Goal: Task Accomplishment & Management: Complete application form

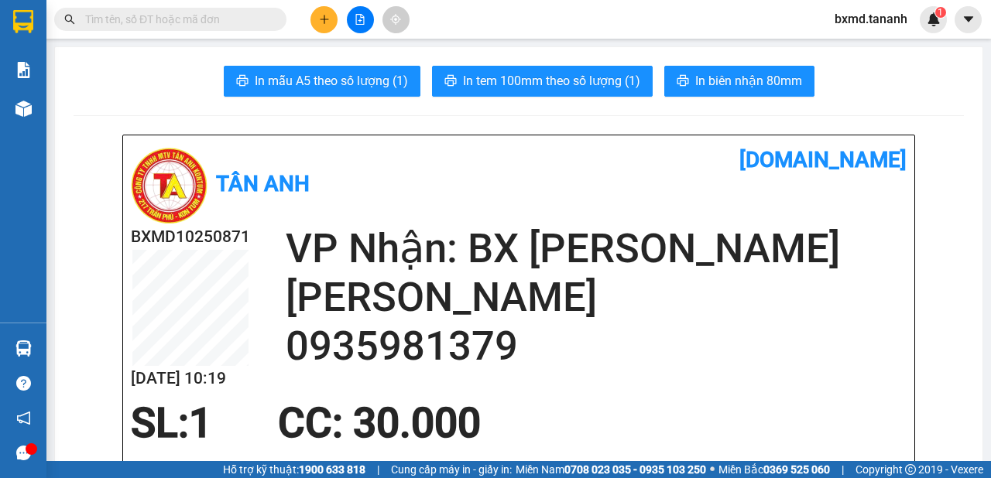
click at [310, 16] on div at bounding box center [360, 19] width 116 height 27
click at [321, 21] on icon "plus" at bounding box center [324, 19] width 11 height 11
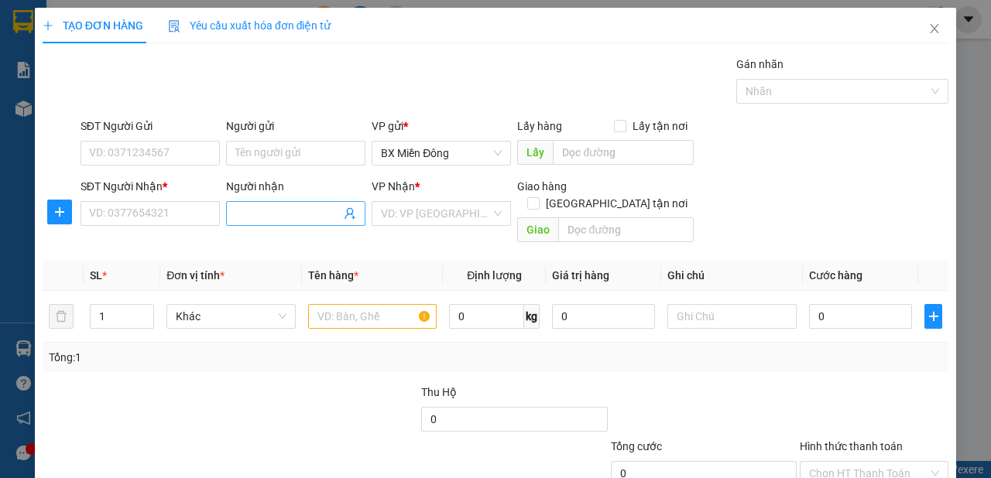
click at [301, 224] on div "Người nhận Tên người nhận" at bounding box center [295, 205] width 139 height 54
click at [300, 220] on input "Người nhận" at bounding box center [287, 213] width 105 height 17
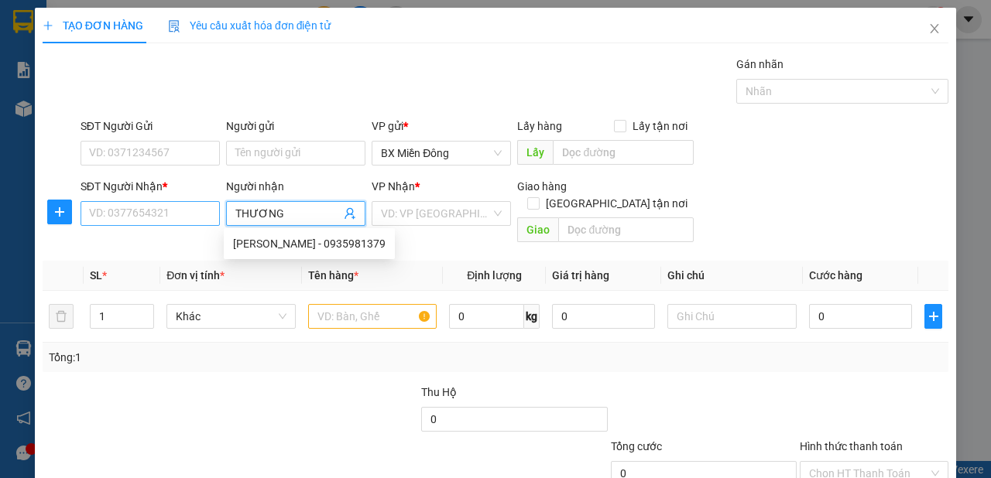
type input "THƯƠNG"
click at [211, 214] on input "SĐT Người Nhận *" at bounding box center [150, 213] width 139 height 25
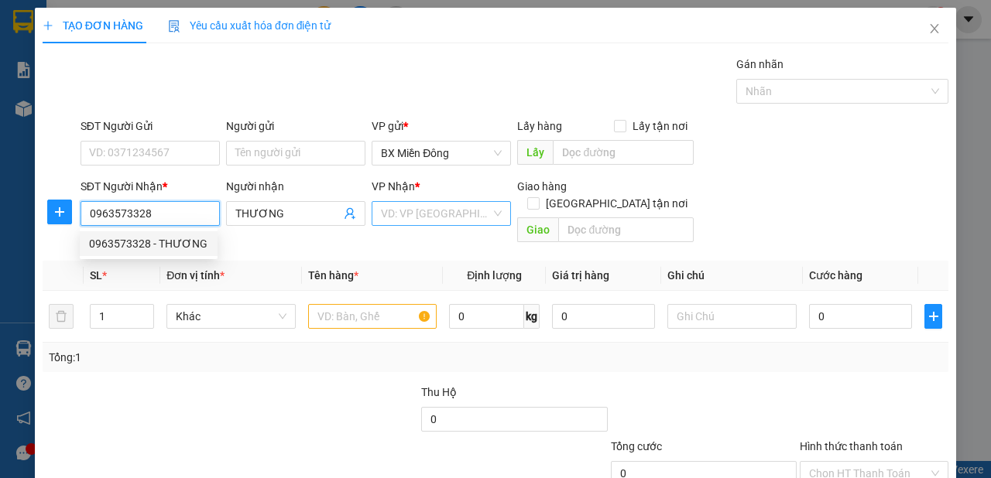
type input "0963573328"
click at [485, 224] on input "search" at bounding box center [436, 213] width 110 height 23
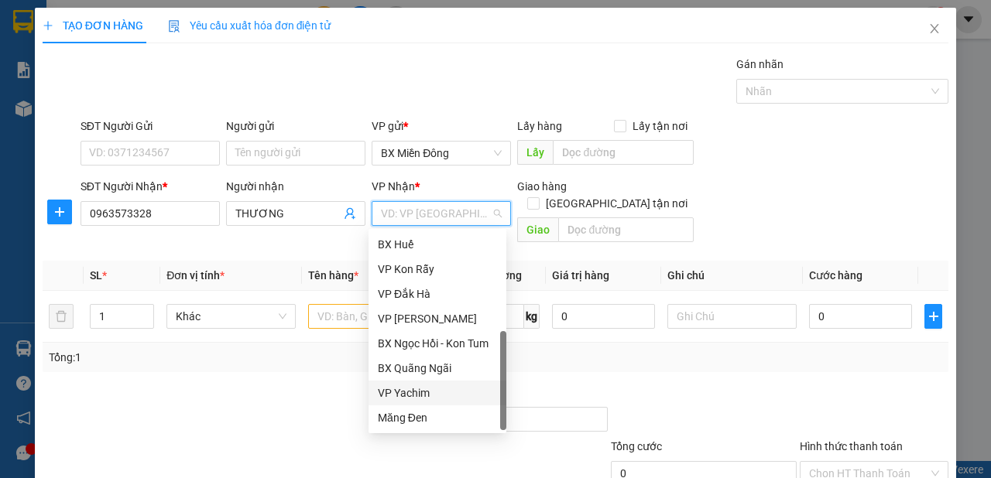
scroll to position [50, 0]
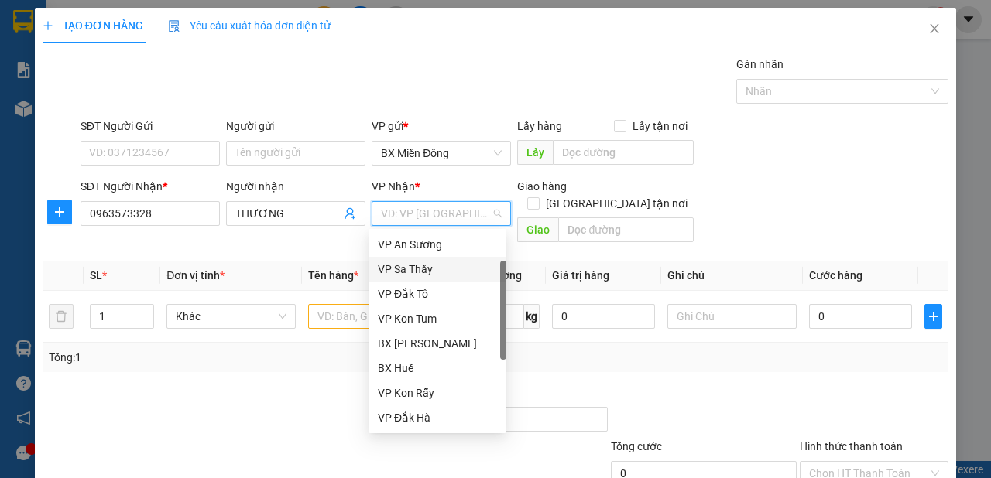
click at [434, 274] on div "VP Sa Thầy" at bounding box center [437, 269] width 119 height 17
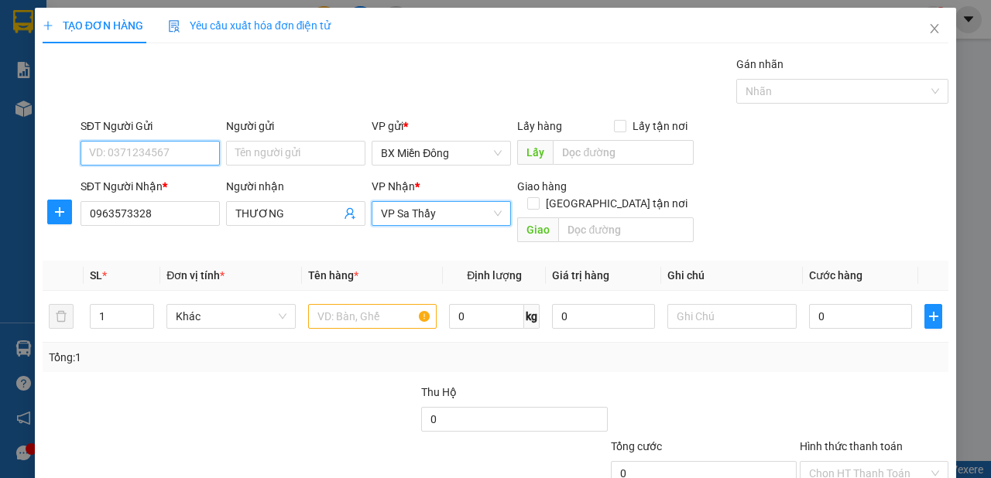
click at [156, 145] on input "SĐT Người Gửi" at bounding box center [150, 153] width 139 height 25
type input "0977083369"
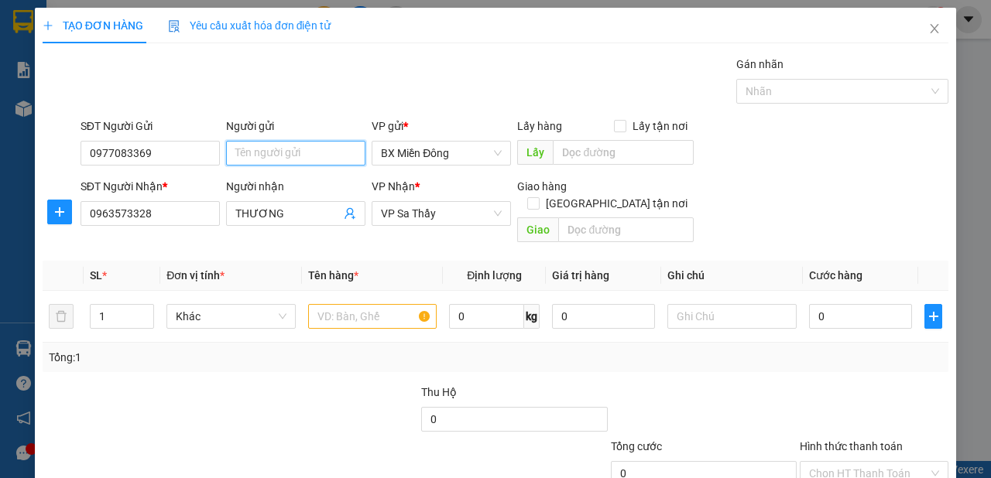
click at [272, 155] on input "Người gửi" at bounding box center [295, 153] width 139 height 25
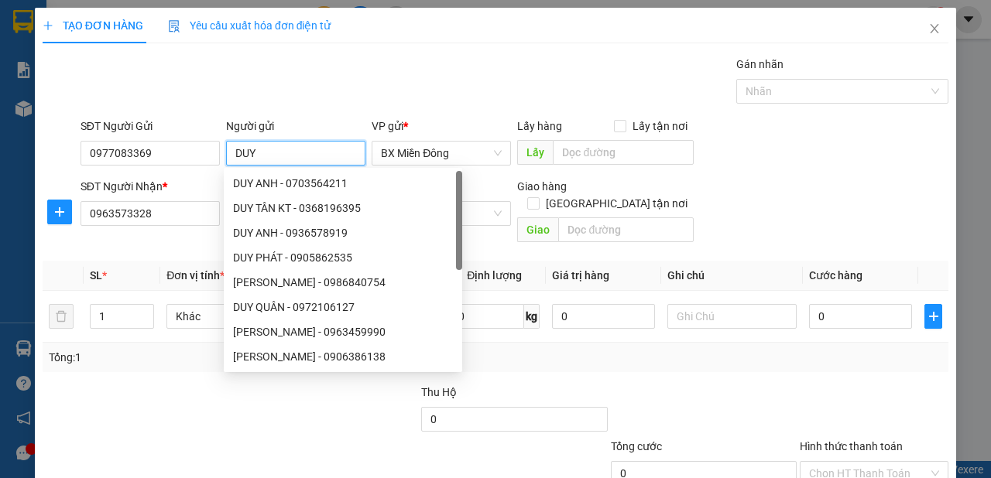
type input "DUY"
click at [833, 349] on div "Tổng: 1" at bounding box center [495, 357] width 893 height 17
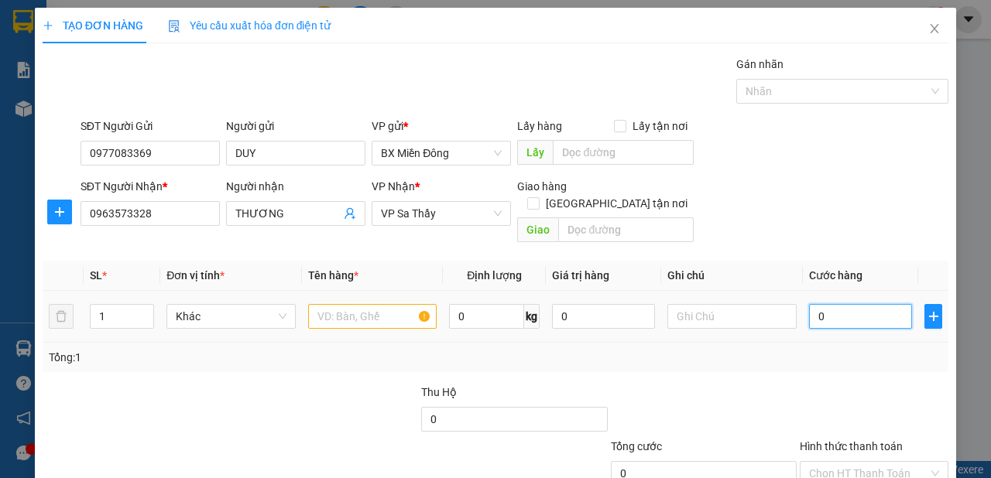
click at [855, 304] on input "0" at bounding box center [860, 316] width 103 height 25
type input "5"
type input "50"
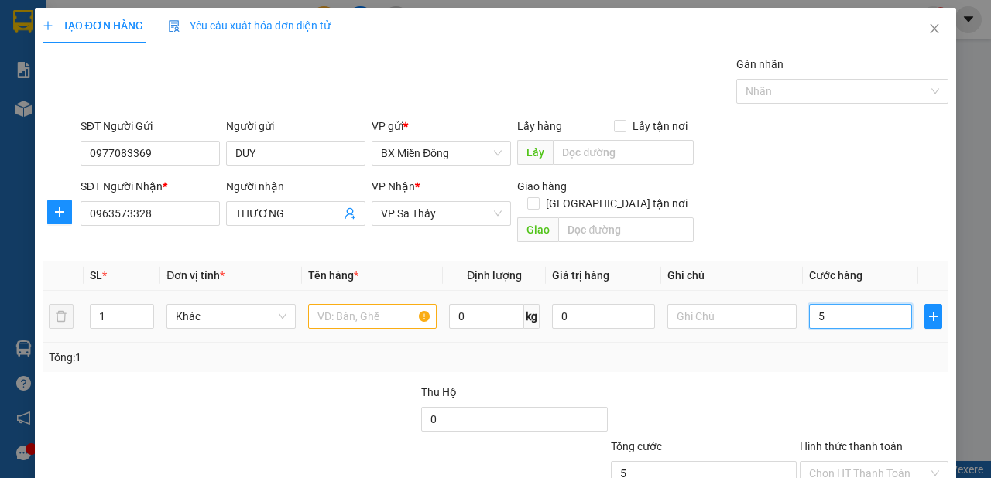
type input "50"
type input "50.000"
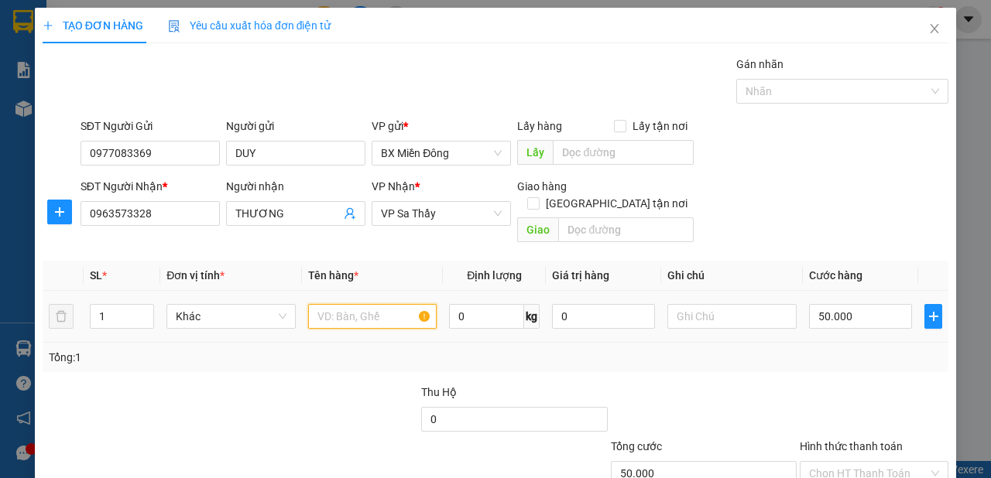
click at [325, 304] on input "text" at bounding box center [372, 316] width 129 height 25
type input "1 CỤC"
click at [898, 462] on input "Hình thức thanh toán" at bounding box center [868, 473] width 119 height 23
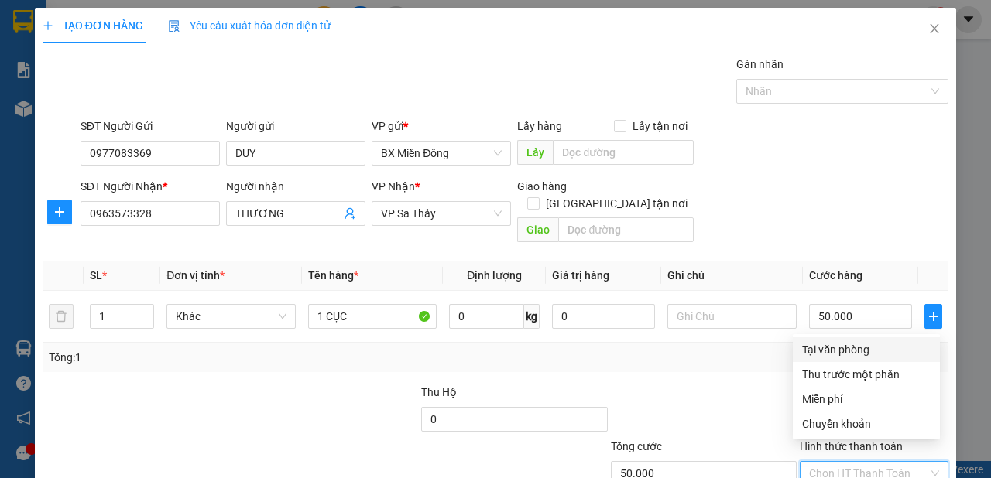
click at [860, 353] on div "Tại văn phòng" at bounding box center [866, 349] width 129 height 17
type input "0"
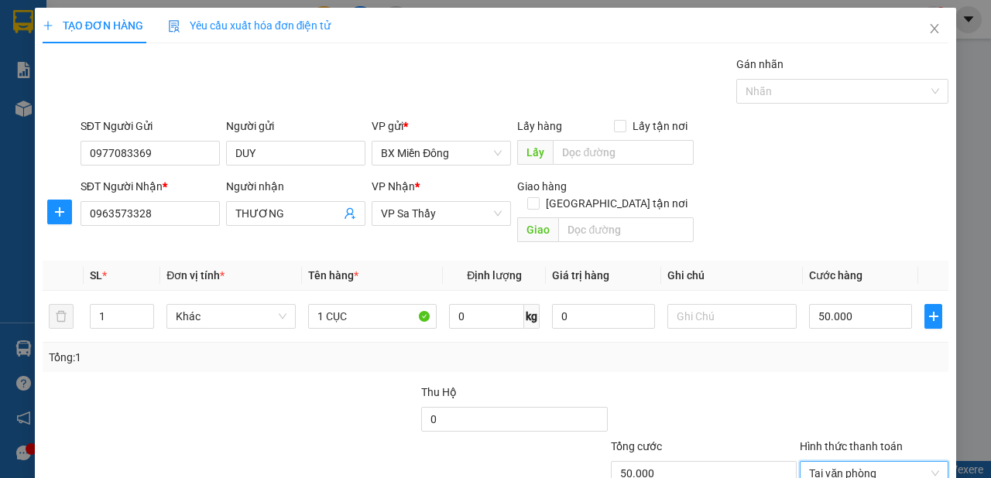
scroll to position [93, 0]
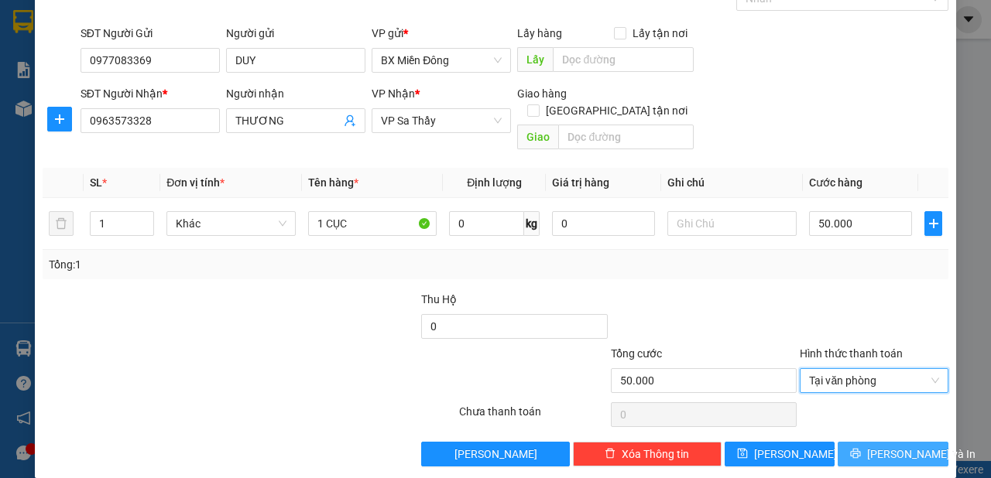
click at [915, 442] on button "[PERSON_NAME] và In" at bounding box center [893, 454] width 111 height 25
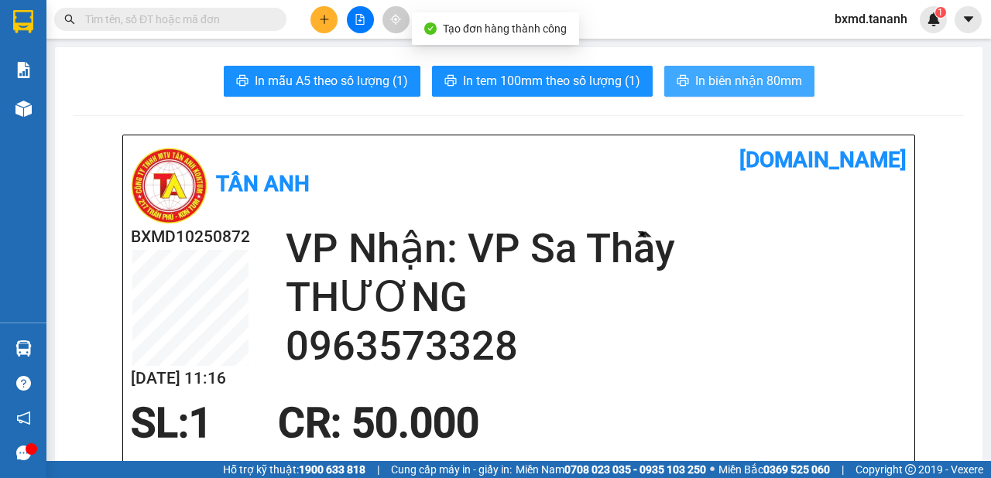
click at [756, 87] on span "In biên nhận 80mm" at bounding box center [748, 80] width 107 height 19
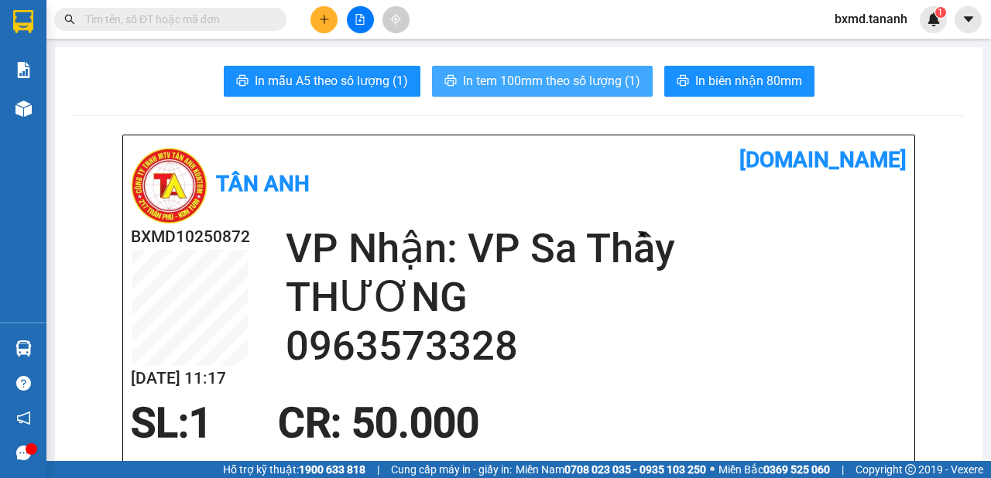
click at [622, 81] on span "In tem 100mm theo số lượng (1)" at bounding box center [551, 80] width 177 height 19
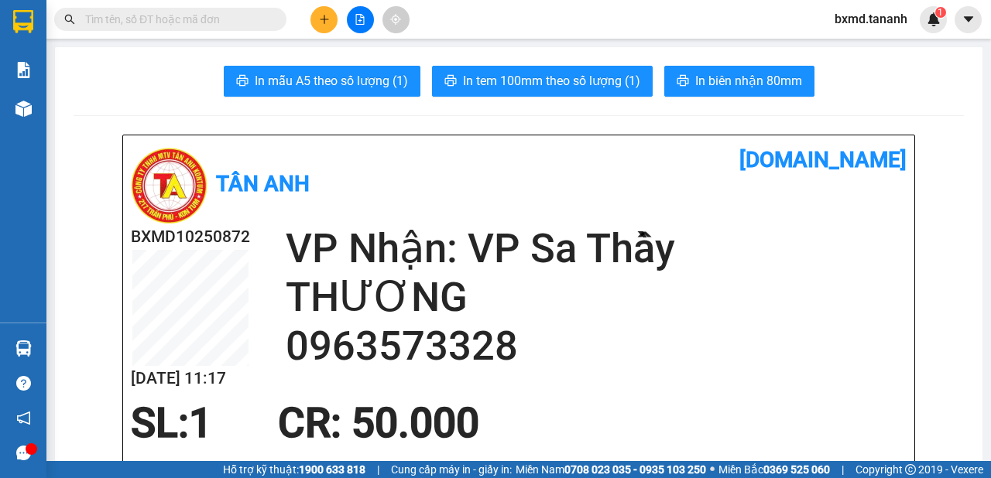
click at [334, 22] on button at bounding box center [323, 19] width 27 height 27
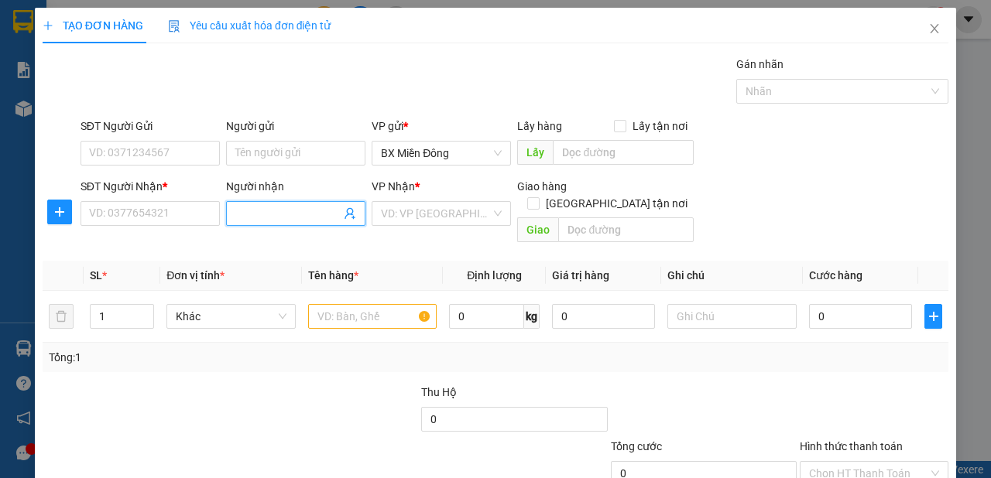
click at [245, 207] on input "Người nhận" at bounding box center [287, 213] width 105 height 17
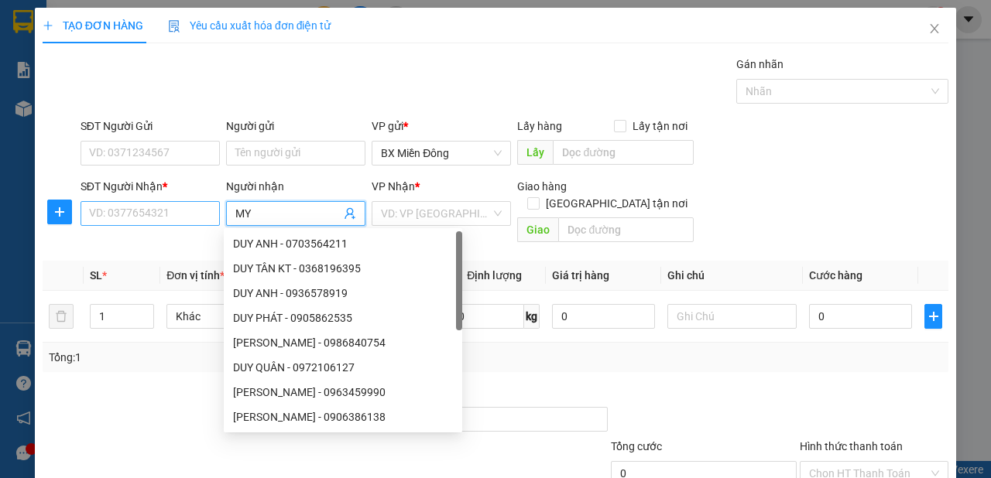
type input "MY"
click at [194, 208] on input "SĐT Người Nhận *" at bounding box center [150, 213] width 139 height 25
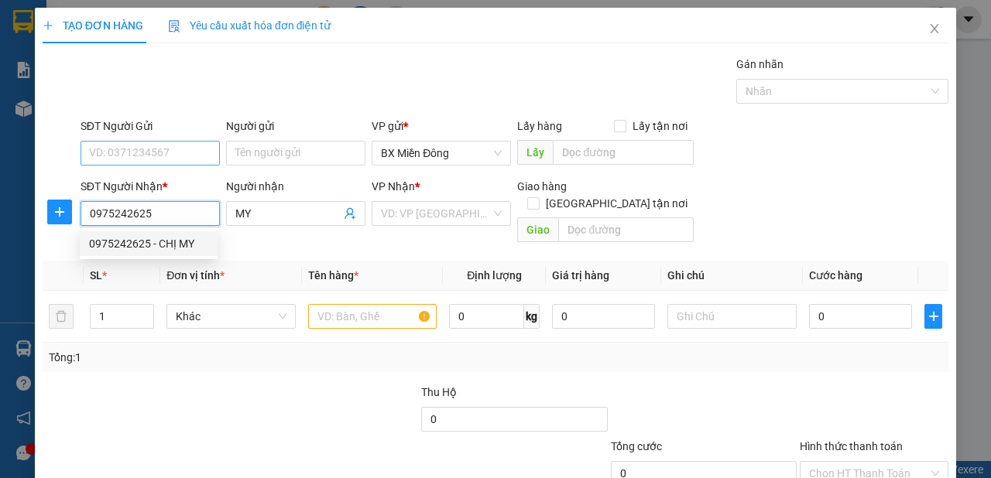
type input "0975242625"
click at [206, 148] on input "SĐT Người Gửi" at bounding box center [150, 153] width 139 height 25
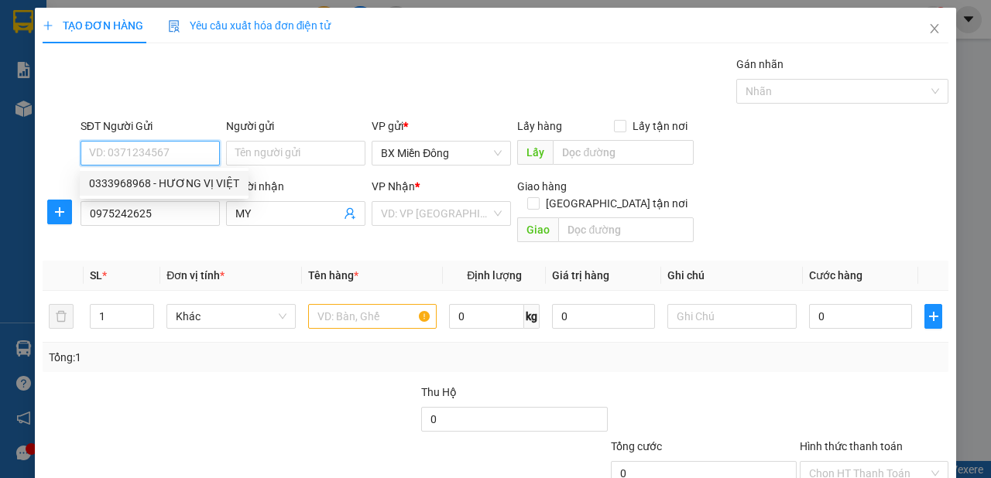
click at [192, 183] on div "0333968968 - HƯƠNG VỊ VIỆT" at bounding box center [164, 183] width 150 height 17
type input "0333968968"
type input "HƯƠNG VỊ VIỆT"
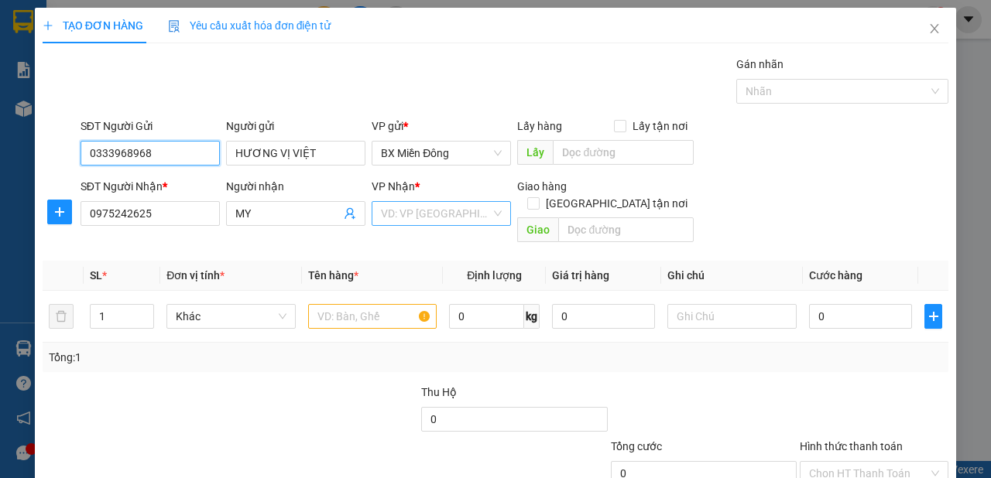
type input "280.000"
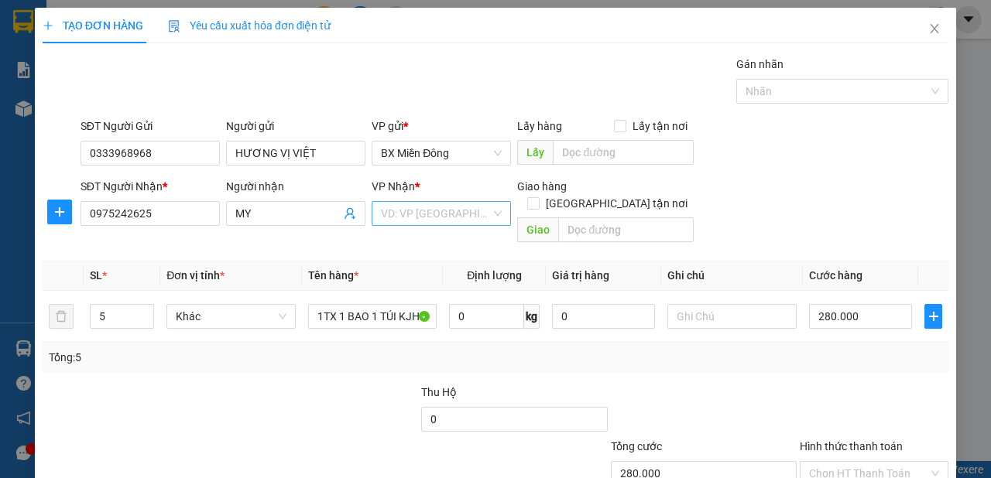
click at [434, 212] on input "search" at bounding box center [436, 213] width 110 height 23
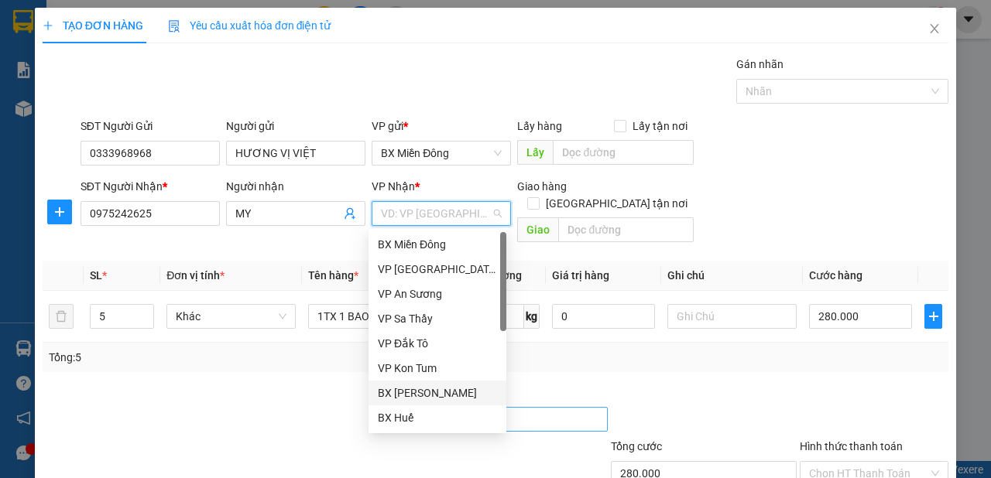
click at [459, 390] on div "BX [PERSON_NAME]" at bounding box center [437, 393] width 119 height 17
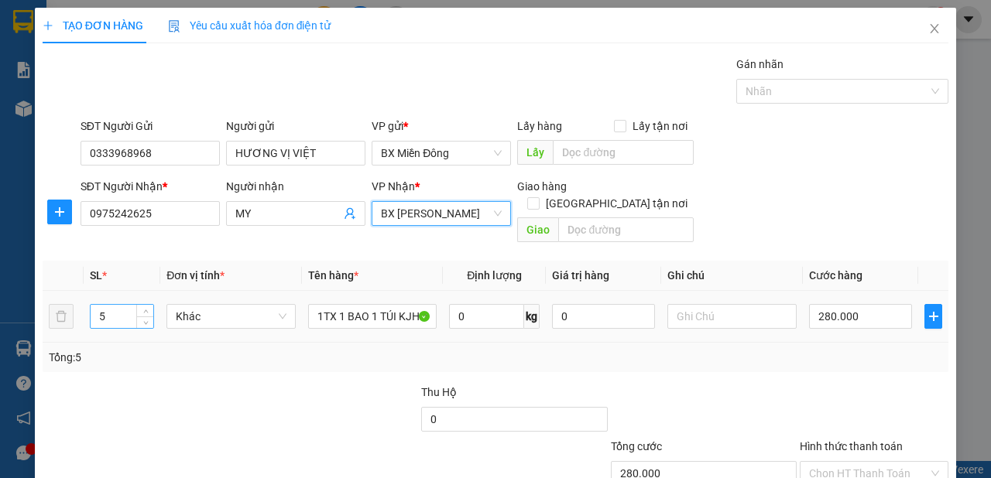
click at [126, 305] on input "5" at bounding box center [122, 316] width 63 height 23
type input "7"
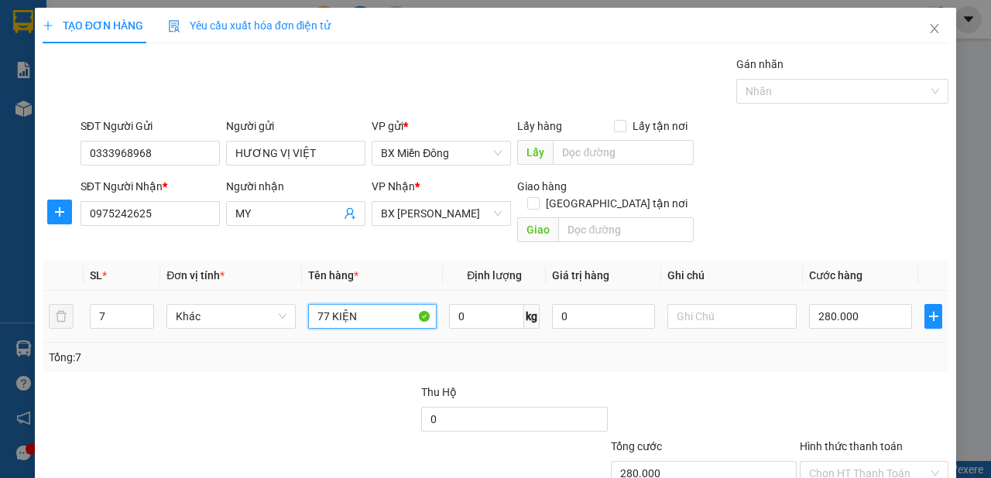
drag, startPoint x: 318, startPoint y: 294, endPoint x: 323, endPoint y: 310, distance: 16.2
click at [321, 304] on input "77 KIỆN" at bounding box center [372, 316] width 129 height 25
type input "7 KIỆN"
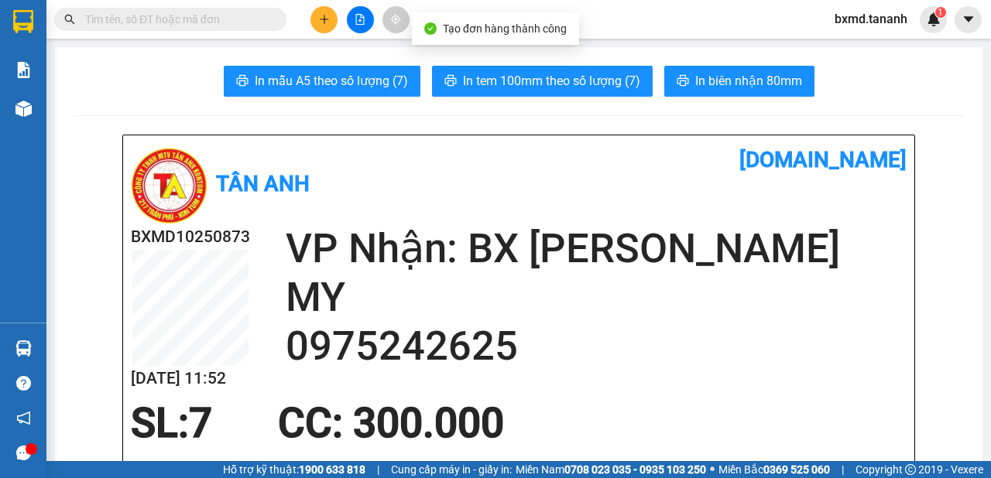
click at [744, 88] on span "In biên nhận 80mm" at bounding box center [748, 80] width 107 height 19
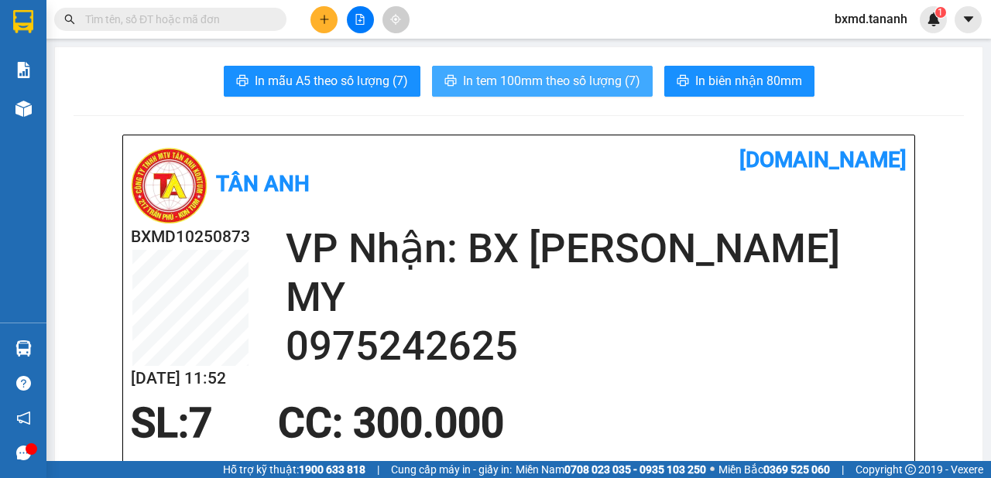
click at [594, 83] on span "In tem 100mm theo số lượng (7)" at bounding box center [551, 80] width 177 height 19
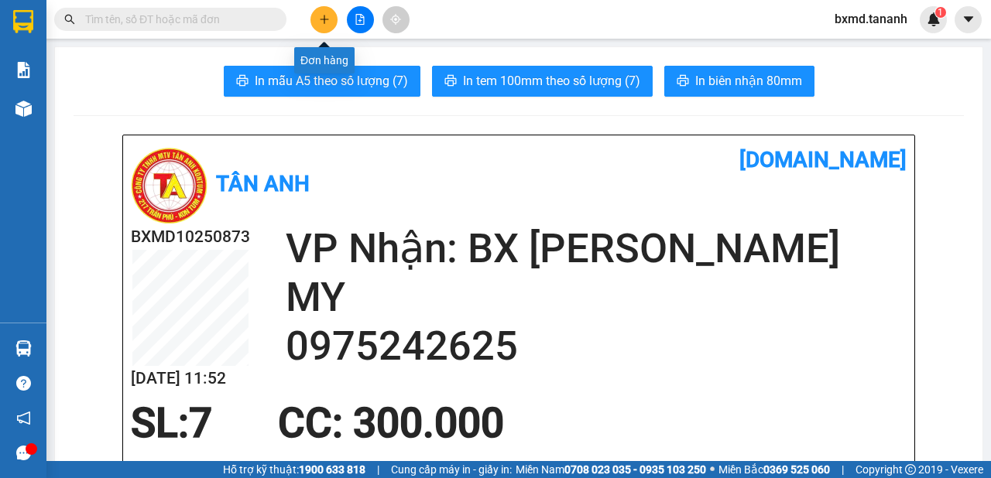
click at [331, 15] on button at bounding box center [323, 19] width 27 height 27
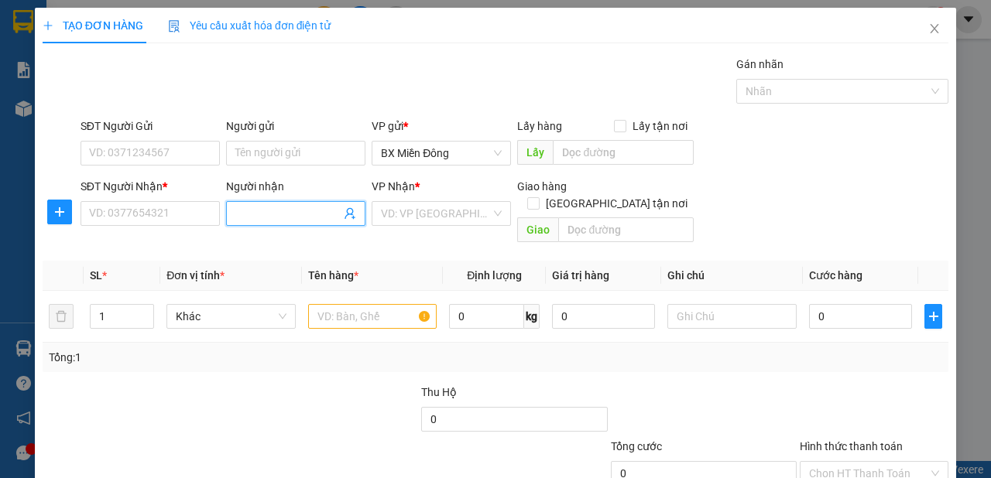
click at [251, 217] on input "Người nhận" at bounding box center [287, 213] width 105 height 17
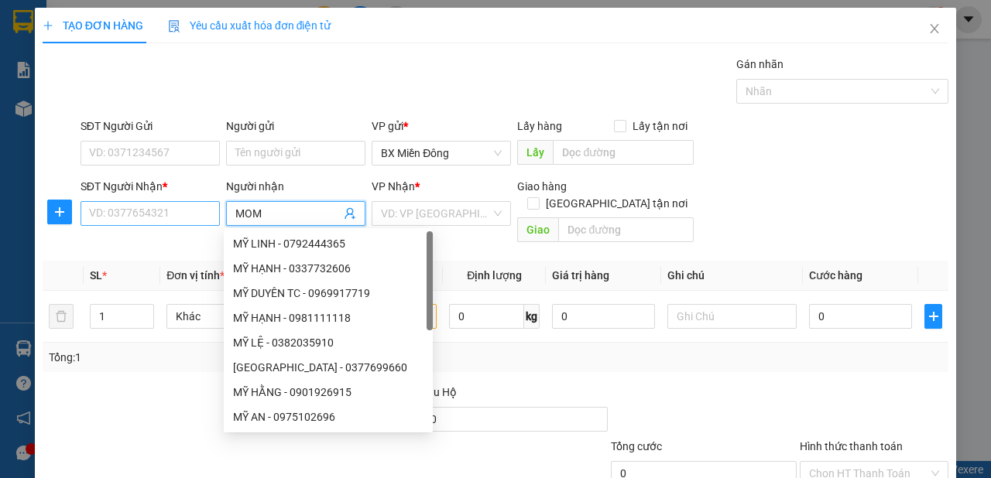
type input "MOM"
click at [158, 213] on input "SĐT Người Nhận *" at bounding box center [150, 213] width 139 height 25
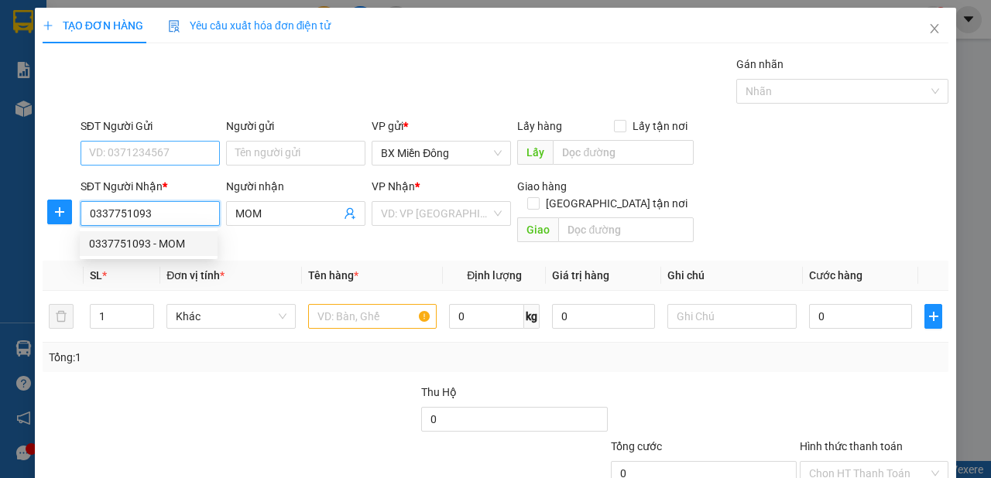
type input "0337751093"
click at [183, 154] on input "SĐT Người Gửi" at bounding box center [150, 153] width 139 height 25
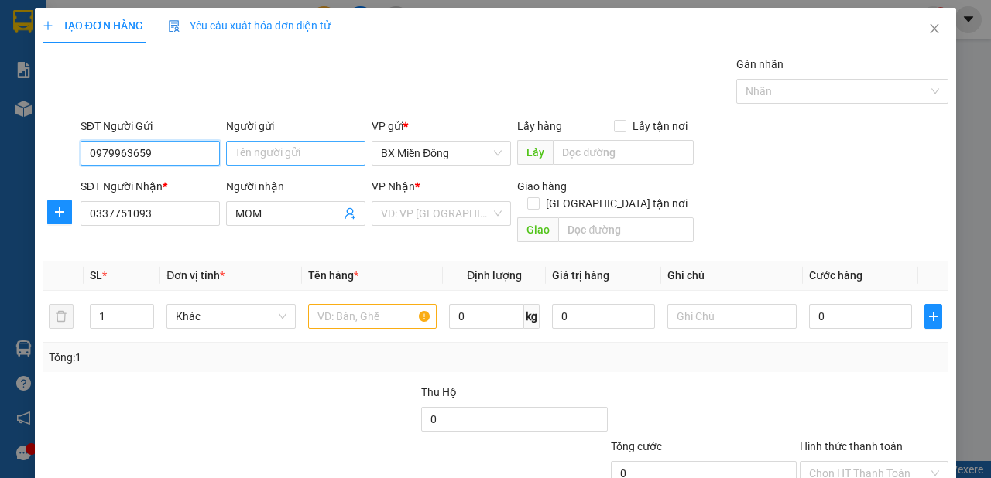
type input "0979963659"
click at [272, 156] on input "Người gửi" at bounding box center [295, 153] width 139 height 25
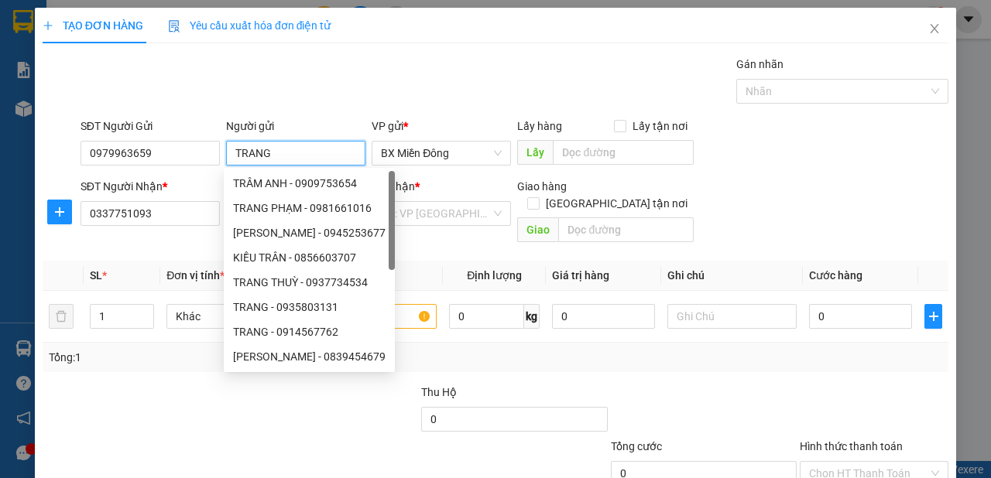
type input "TRANG"
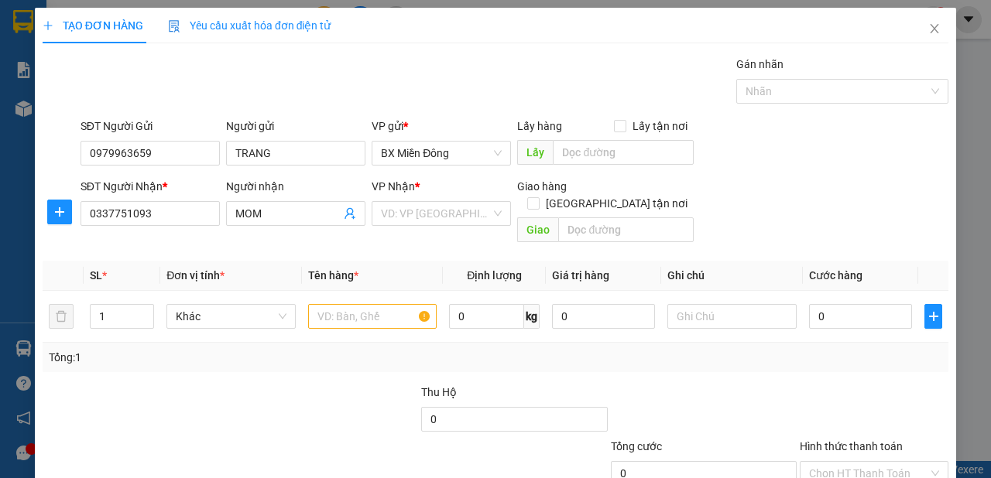
click at [629, 384] on div at bounding box center [704, 411] width 190 height 54
click at [467, 217] on input "search" at bounding box center [436, 213] width 110 height 23
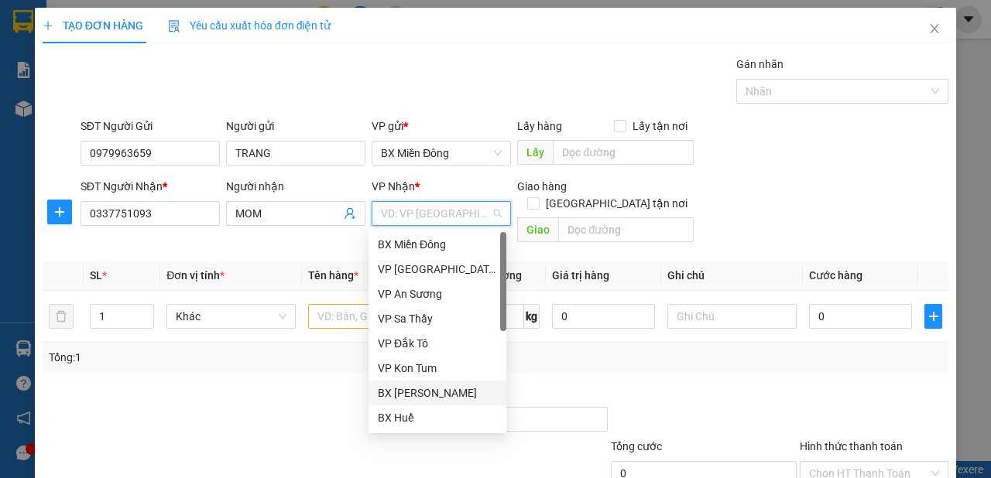
click at [453, 399] on div "BX [PERSON_NAME]" at bounding box center [437, 393] width 119 height 17
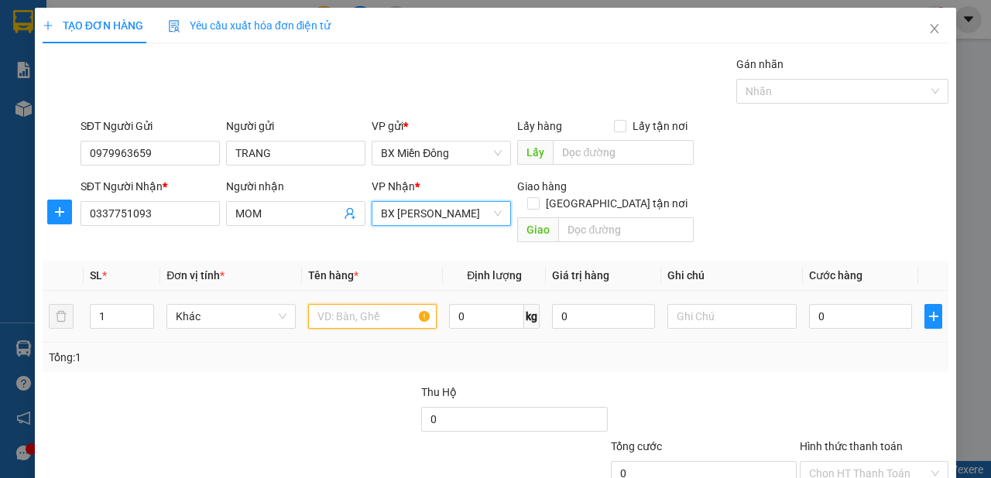
click at [378, 304] on input "text" at bounding box center [372, 316] width 129 height 25
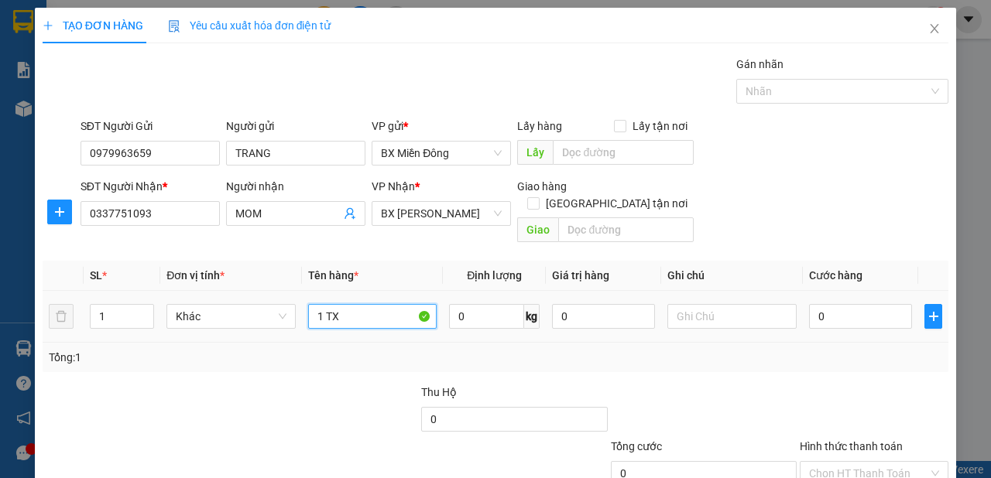
type input "1 TX"
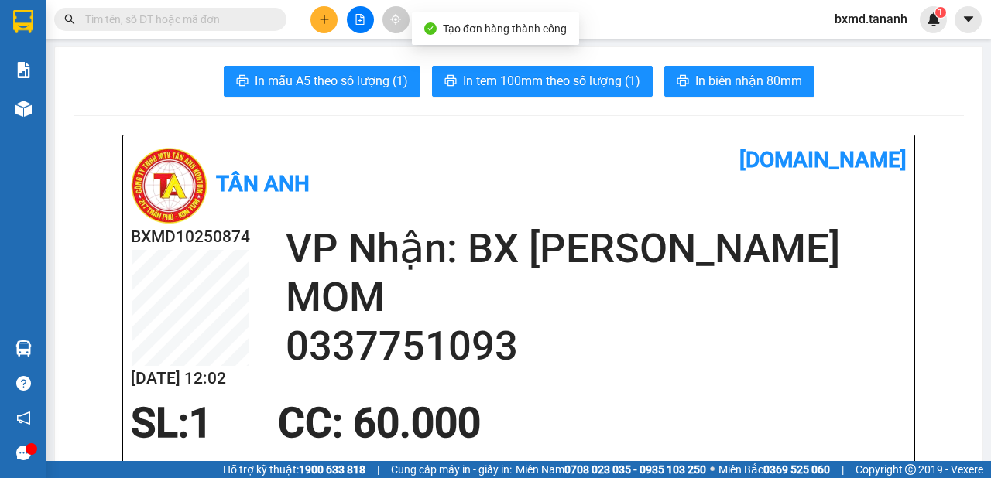
click at [734, 70] on button "In biên nhận 80mm" at bounding box center [739, 81] width 150 height 31
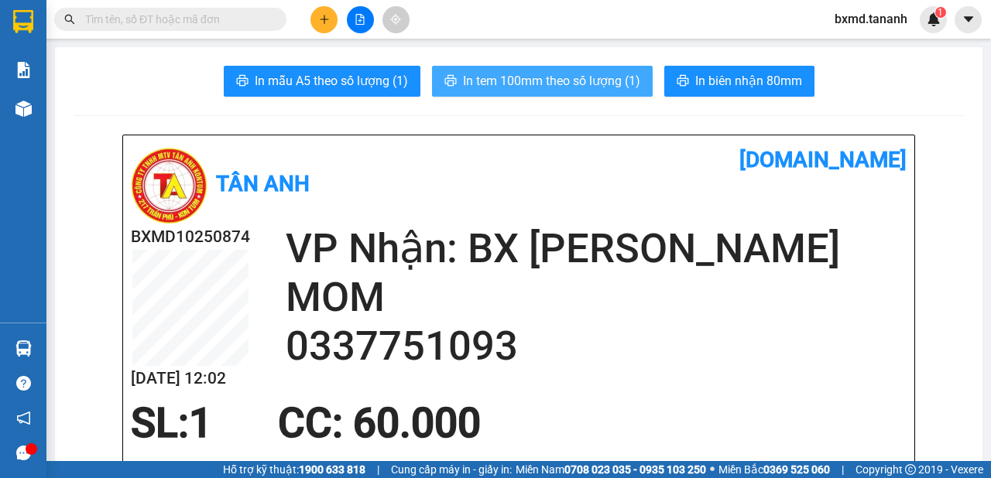
click at [601, 87] on span "In tem 100mm theo số lượng (1)" at bounding box center [551, 80] width 177 height 19
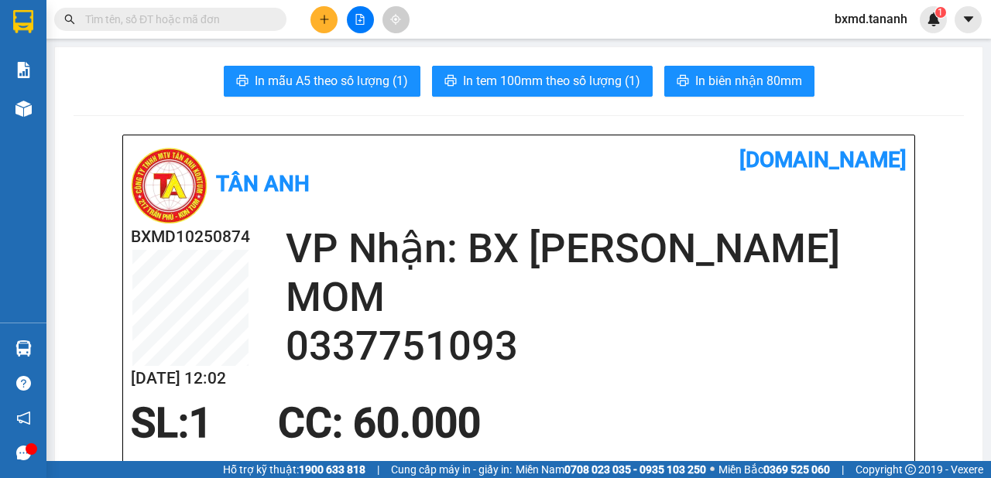
click at [313, 15] on button at bounding box center [323, 19] width 27 height 27
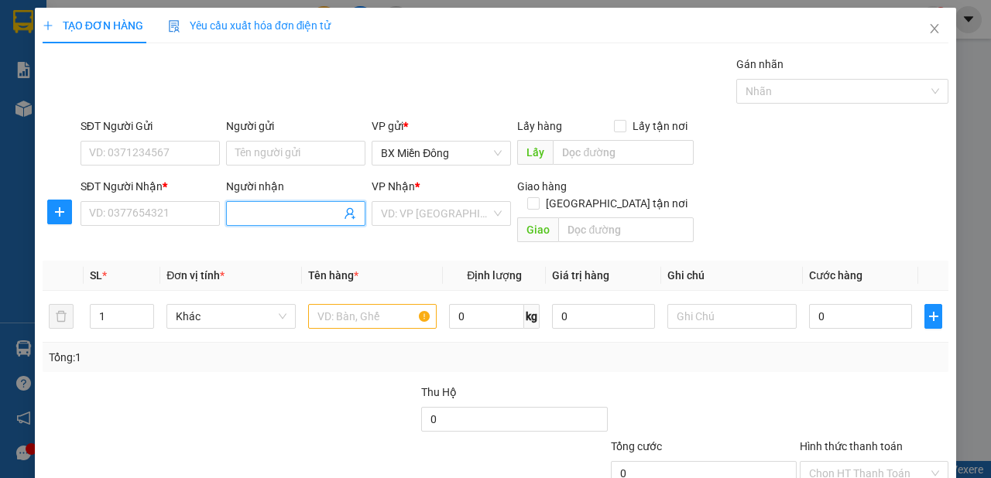
drag, startPoint x: 319, startPoint y: 216, endPoint x: 319, endPoint y: 207, distance: 8.5
click at [319, 213] on input "Người nhận" at bounding box center [287, 213] width 105 height 17
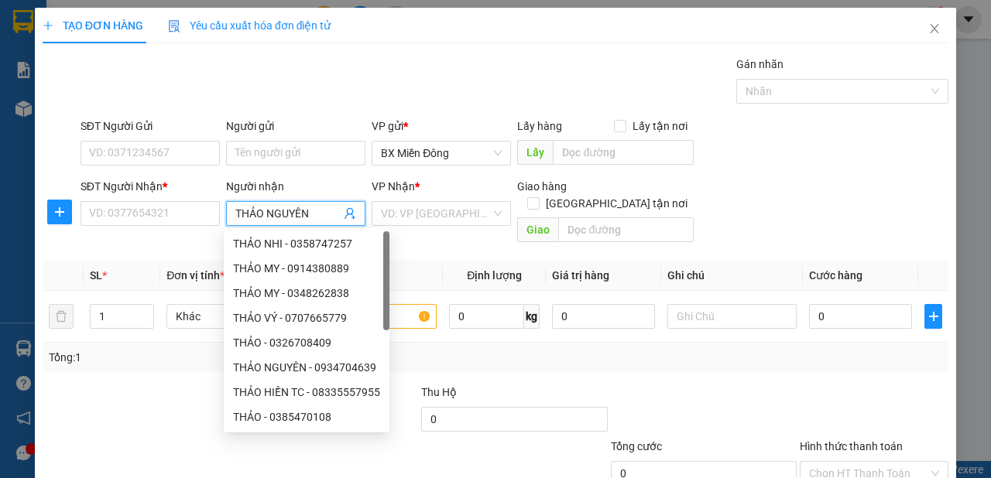
type input "THẢO NGUYÊN"
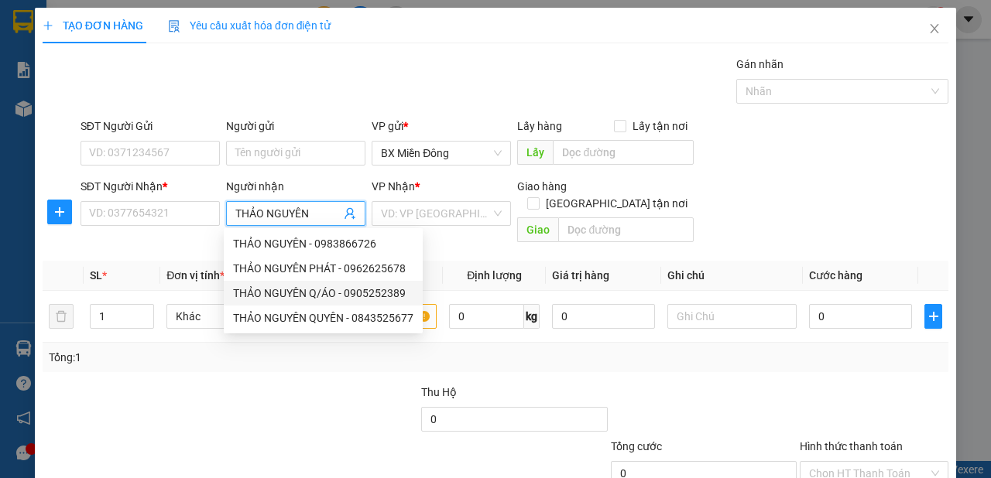
click at [310, 297] on div "THẢO NGUYÊN Q/ÁO - 0905252389" at bounding box center [323, 293] width 180 height 17
type input "0905252389"
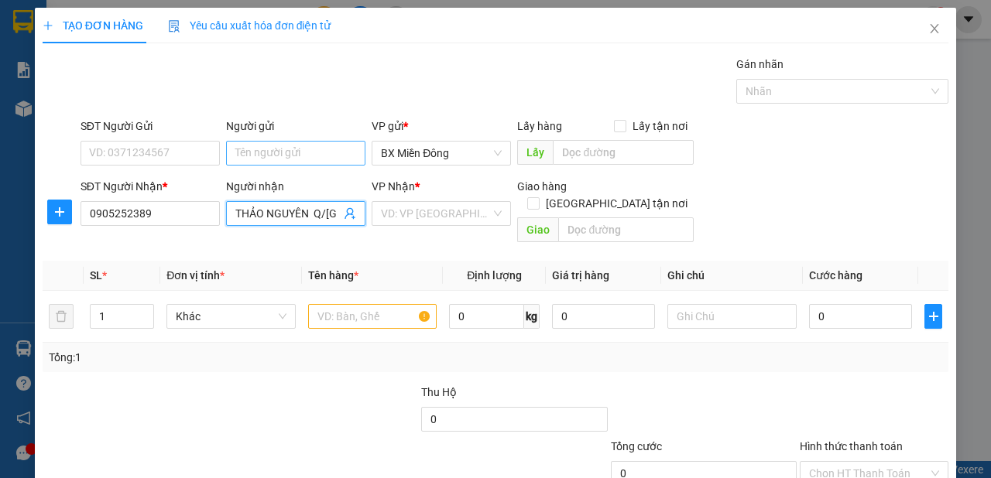
type input "THẢO NGUYÊN Q/[GEOGRAPHIC_DATA]"
click at [260, 155] on input "Người gửi" at bounding box center [295, 153] width 139 height 25
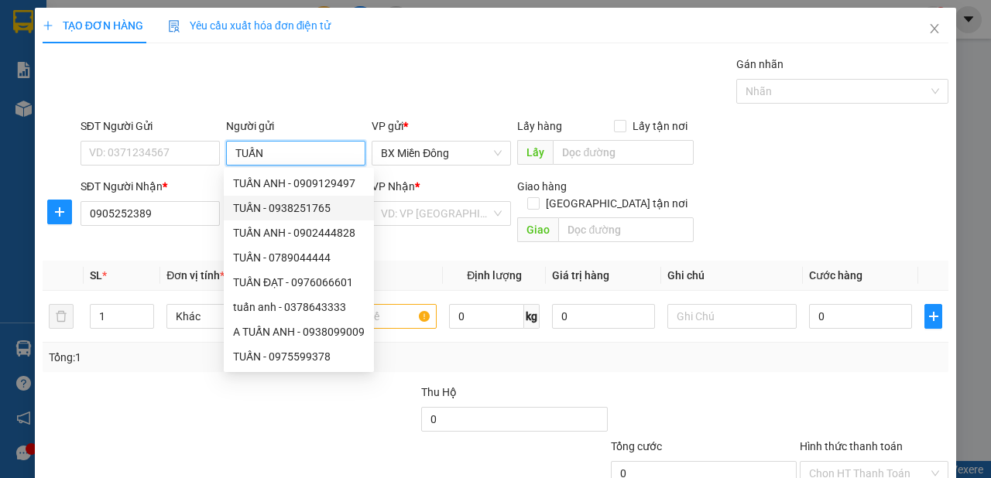
type input "TUẤN Q"
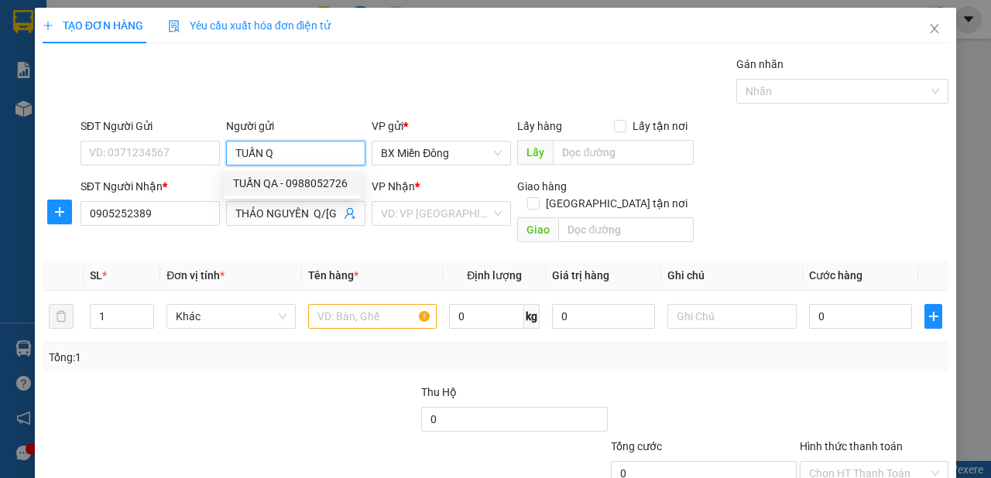
click at [320, 180] on div "TUẤN QA - 0988052726" at bounding box center [292, 183] width 119 height 17
type input "0988052726"
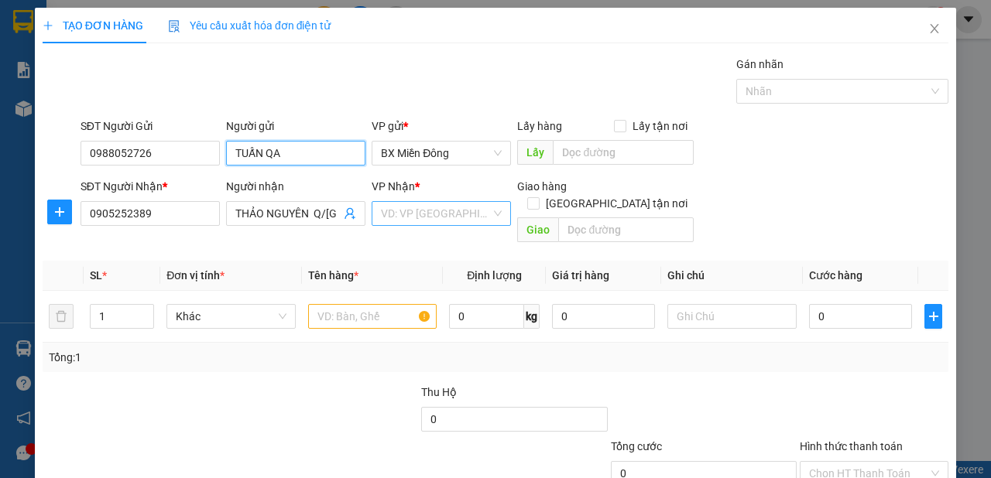
type input "TUẤN QA"
click at [450, 223] on input "search" at bounding box center [436, 213] width 110 height 23
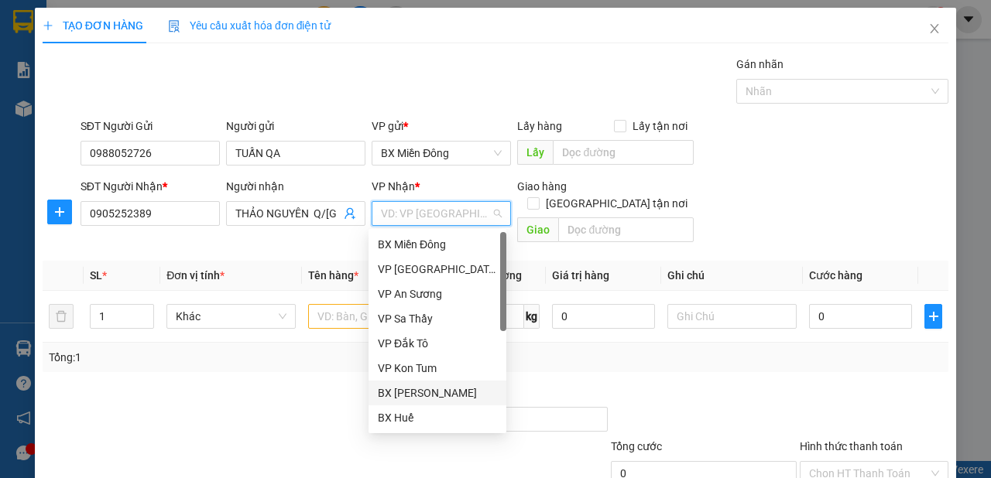
click at [461, 393] on div "BX [PERSON_NAME]" at bounding box center [437, 393] width 119 height 17
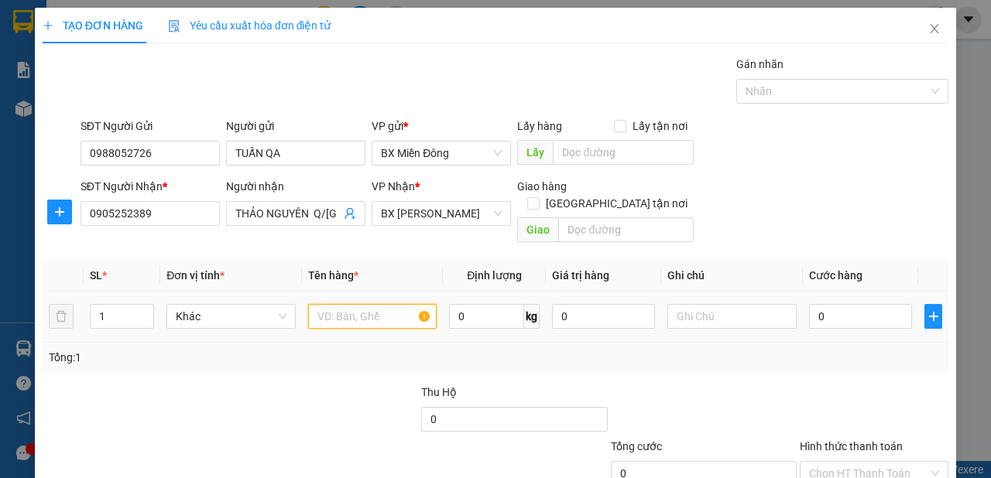
click at [356, 304] on input "text" at bounding box center [372, 316] width 129 height 25
click at [130, 305] on input "1" at bounding box center [122, 316] width 63 height 23
type input "3"
type input "4"
click at [389, 304] on input "text" at bounding box center [372, 316] width 129 height 25
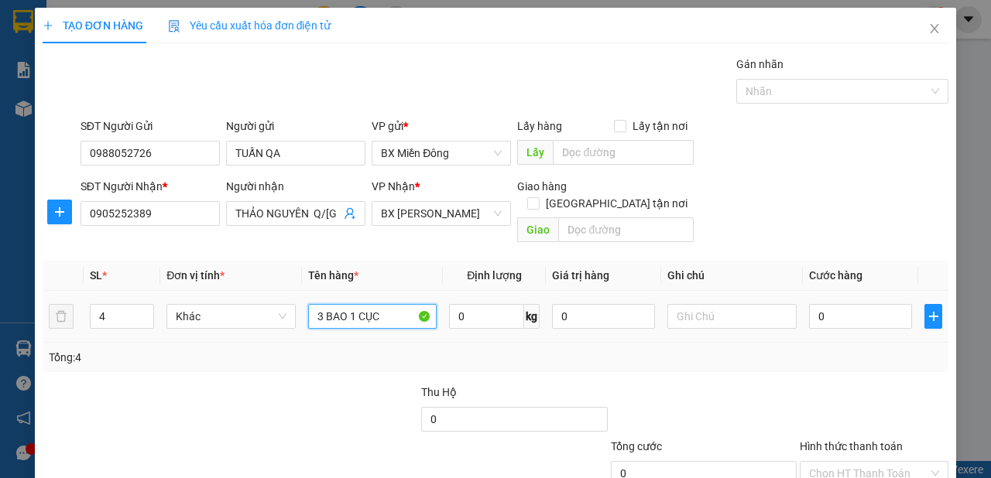
type input "3 BAO 1 CỤC"
type input "4"
type input "40"
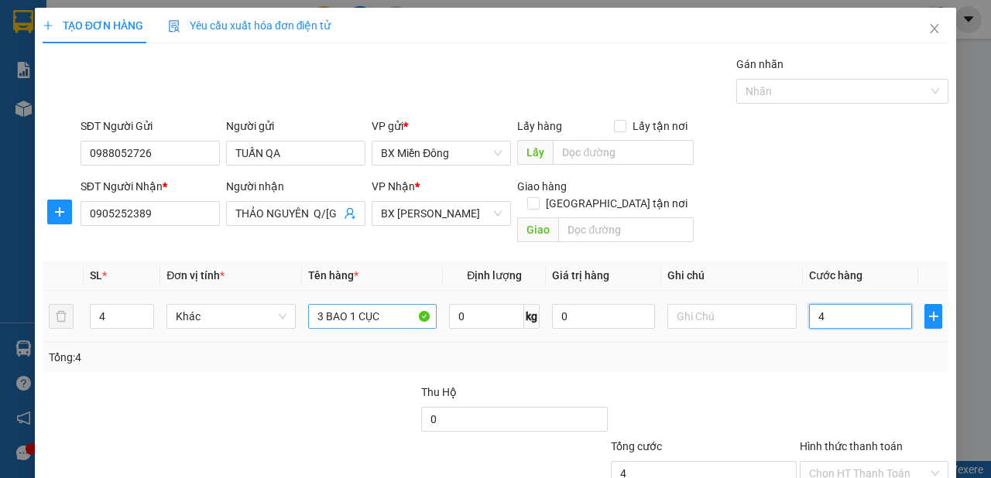
type input "40"
type input "400"
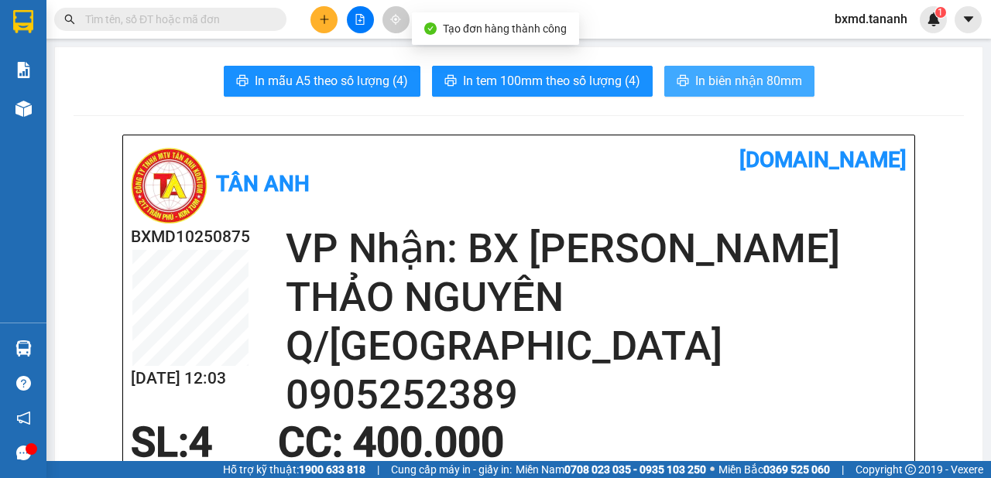
click at [741, 84] on span "In biên nhận 80mm" at bounding box center [748, 80] width 107 height 19
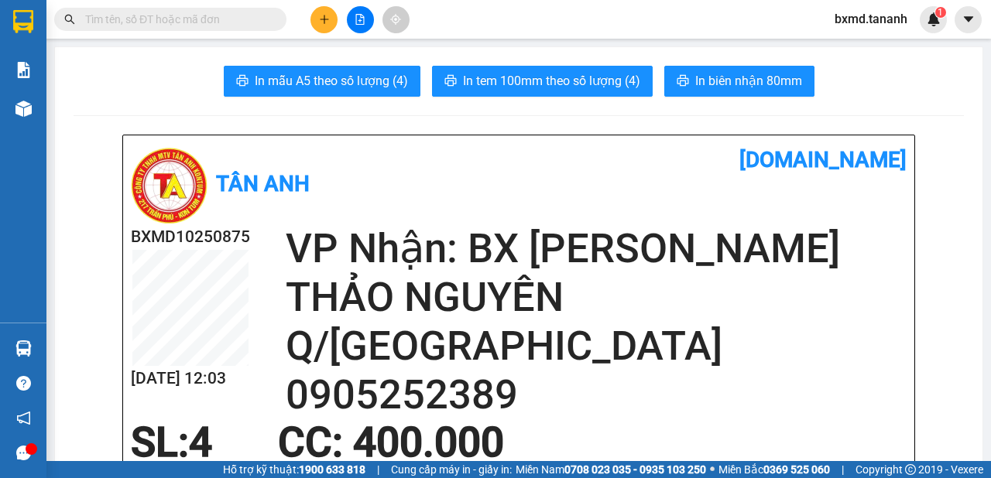
click at [327, 12] on button at bounding box center [323, 19] width 27 height 27
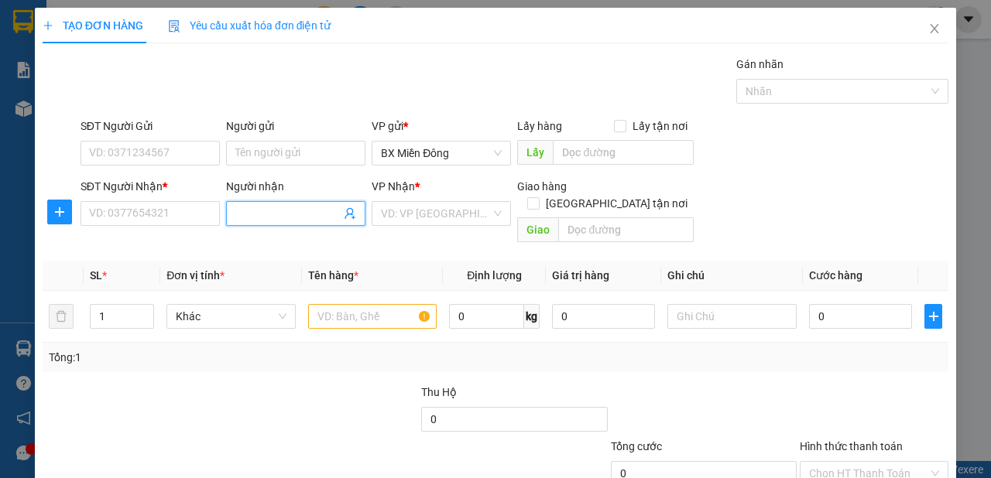
click at [307, 211] on input "Người nhận" at bounding box center [287, 213] width 105 height 17
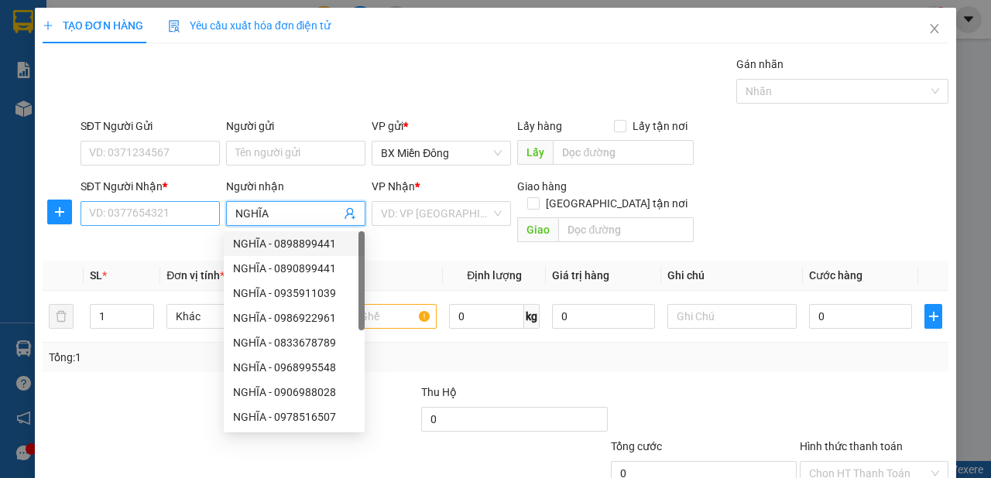
type input "NGHĨA"
click at [120, 217] on input "SĐT Người Nhận *" at bounding box center [150, 213] width 139 height 25
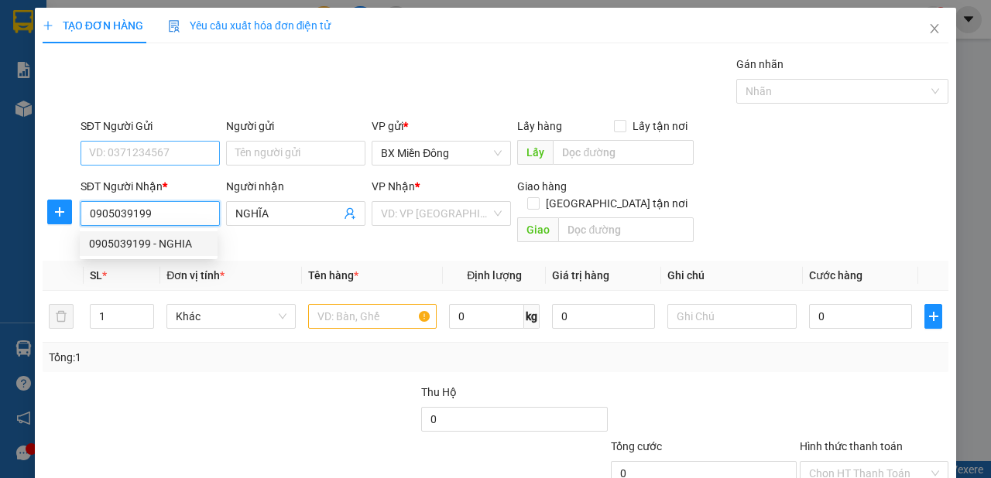
type input "0905039199"
click at [158, 159] on input "SĐT Người Gửi" at bounding box center [150, 153] width 139 height 25
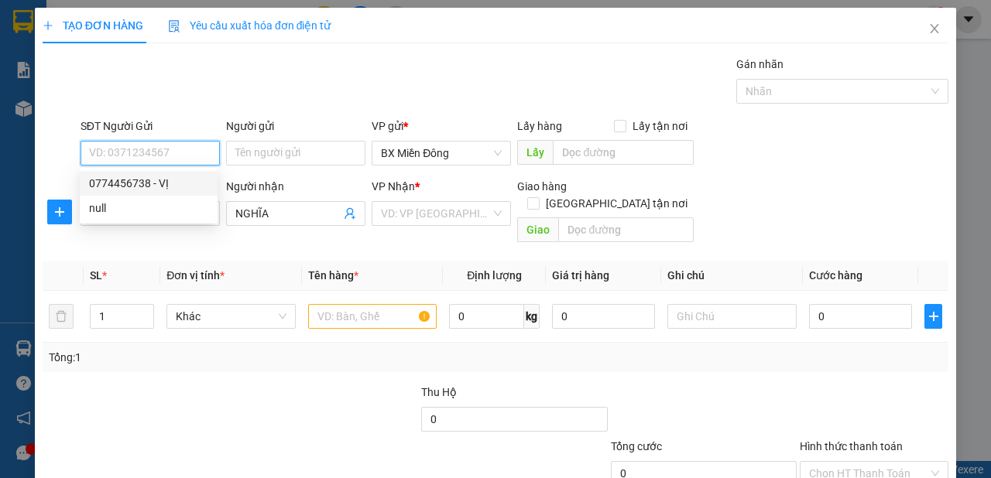
click at [159, 180] on div "0774456738 - VỊ" at bounding box center [148, 183] width 119 height 17
type input "0774456738"
type input "VỊ"
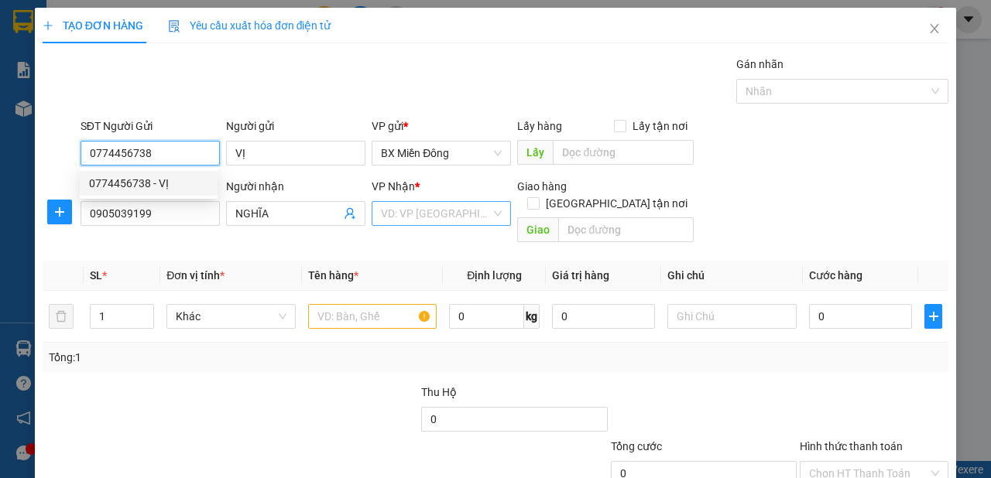
type input "50.000"
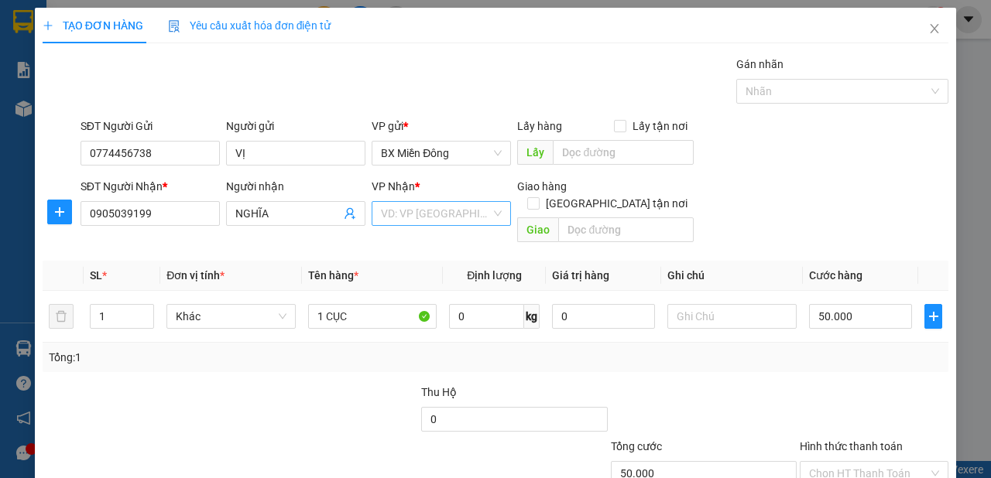
click at [461, 211] on input "search" at bounding box center [436, 213] width 110 height 23
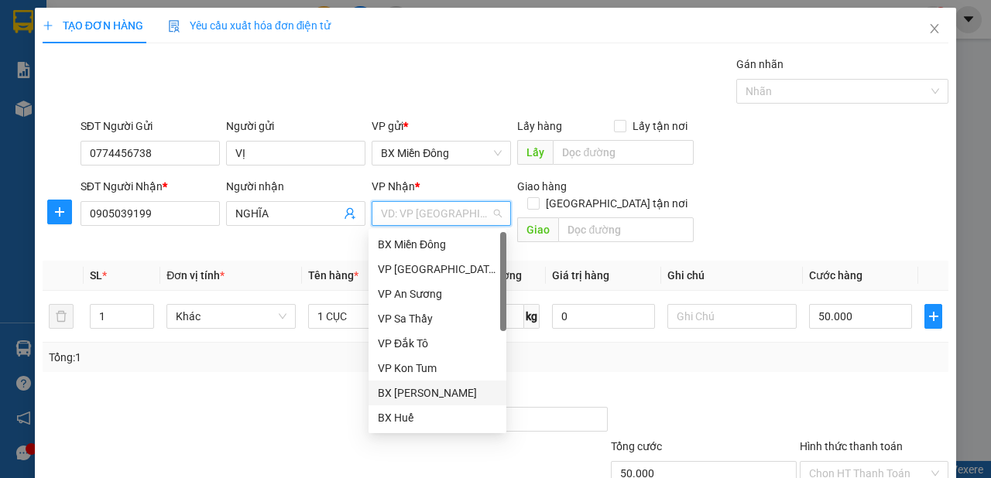
click at [481, 397] on div "BX [PERSON_NAME]" at bounding box center [437, 393] width 119 height 17
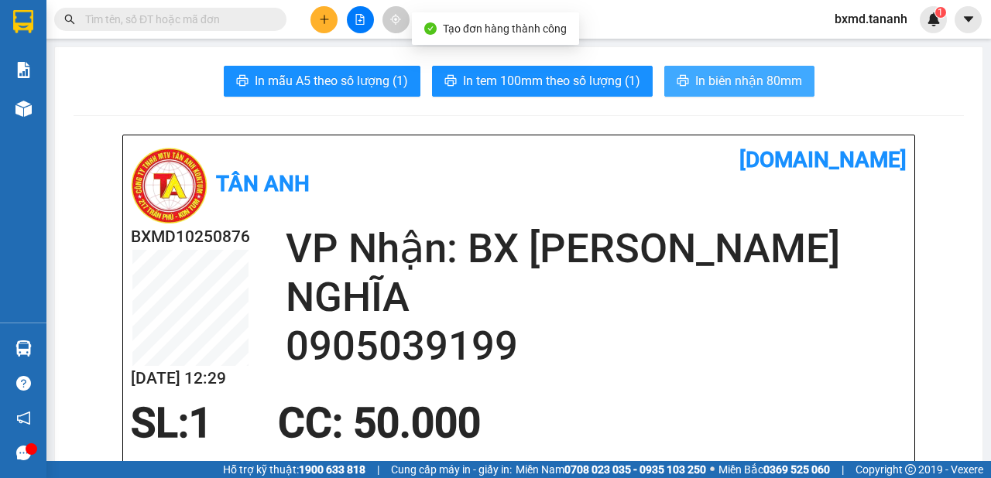
click at [696, 94] on button "In biên nhận 80mm" at bounding box center [739, 81] width 150 height 31
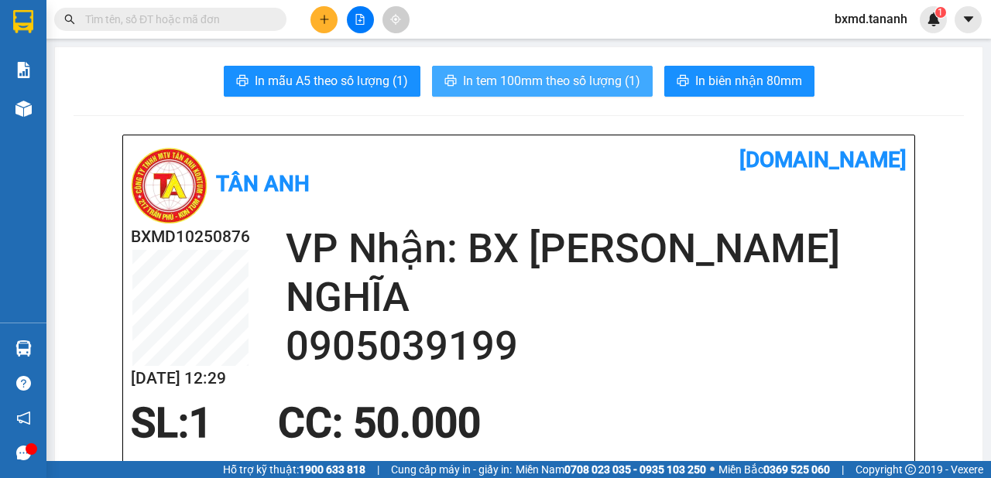
click at [622, 79] on span "In tem 100mm theo số lượng (1)" at bounding box center [551, 80] width 177 height 19
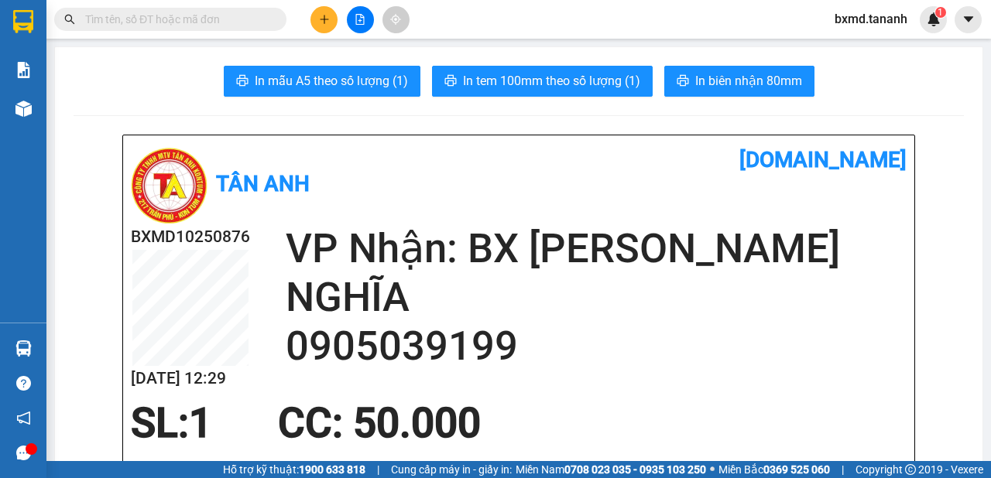
click at [320, 18] on icon "plus" at bounding box center [324, 19] width 11 height 11
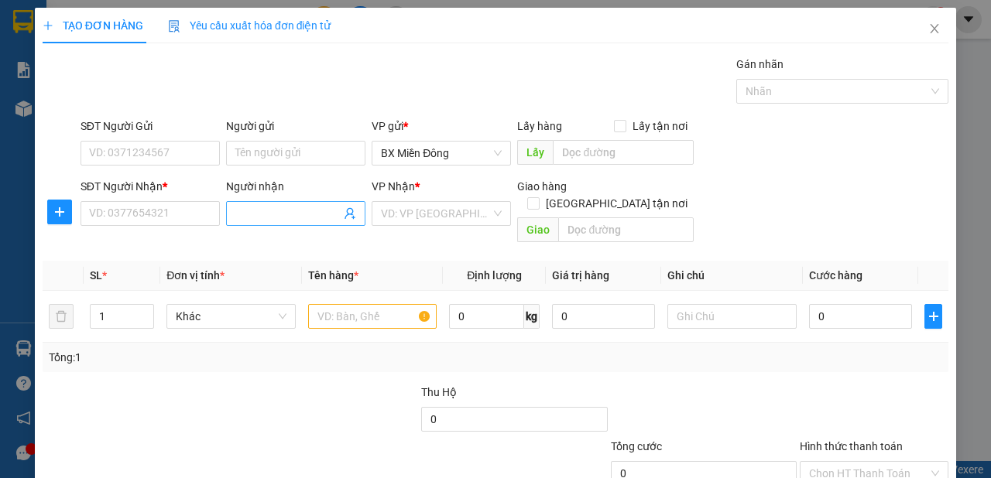
click at [294, 207] on input "Người nhận" at bounding box center [287, 213] width 105 height 17
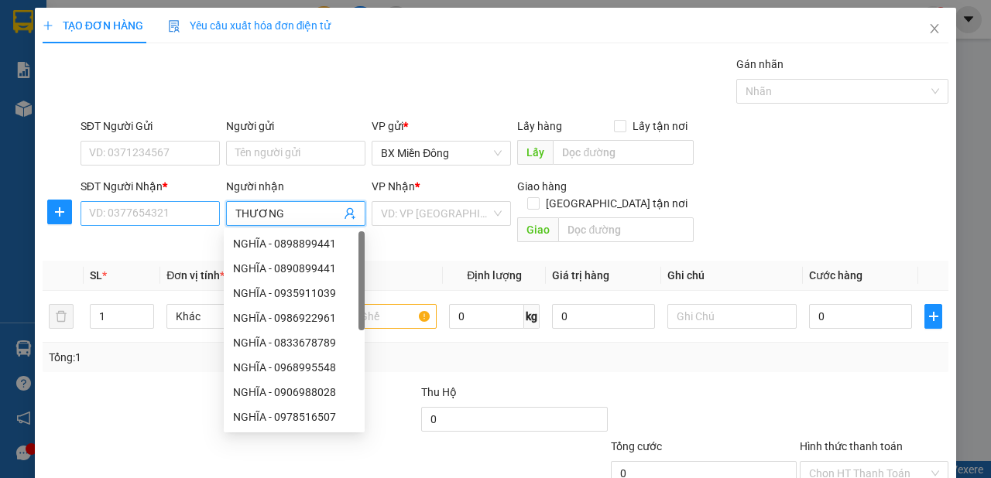
type input "THƯƠNG"
click at [185, 218] on input "SĐT Người Nhận *" at bounding box center [150, 213] width 139 height 25
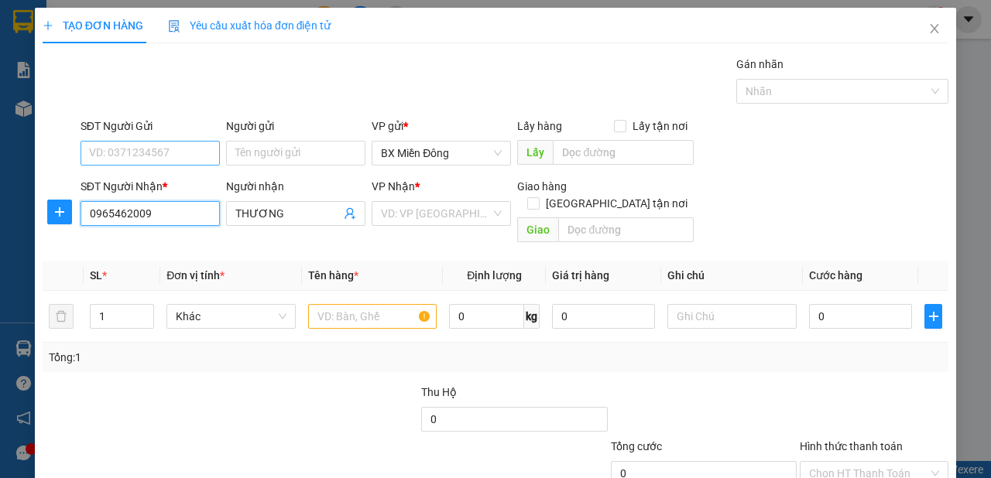
type input "0965462009"
click at [151, 149] on input "SĐT Người Gửi" at bounding box center [150, 153] width 139 height 25
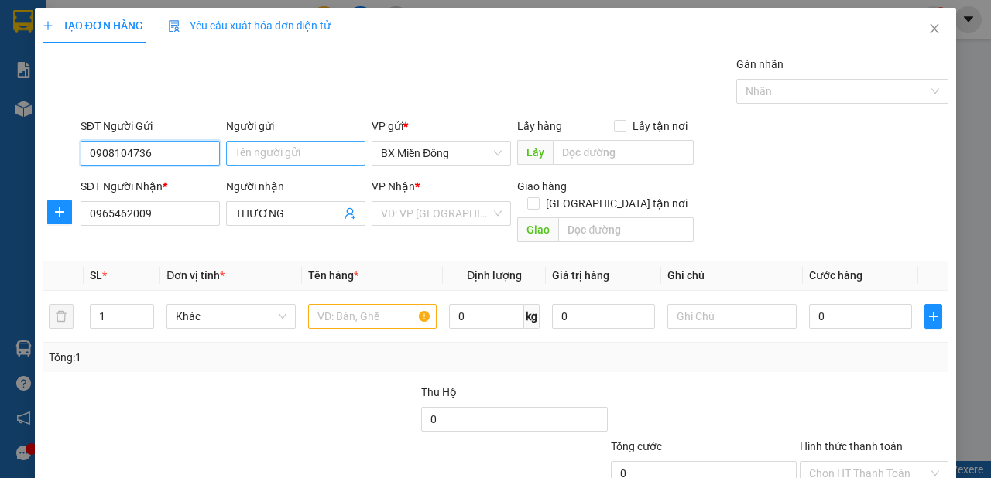
type input "0908104736"
click at [275, 154] on input "Người gửi" at bounding box center [295, 153] width 139 height 25
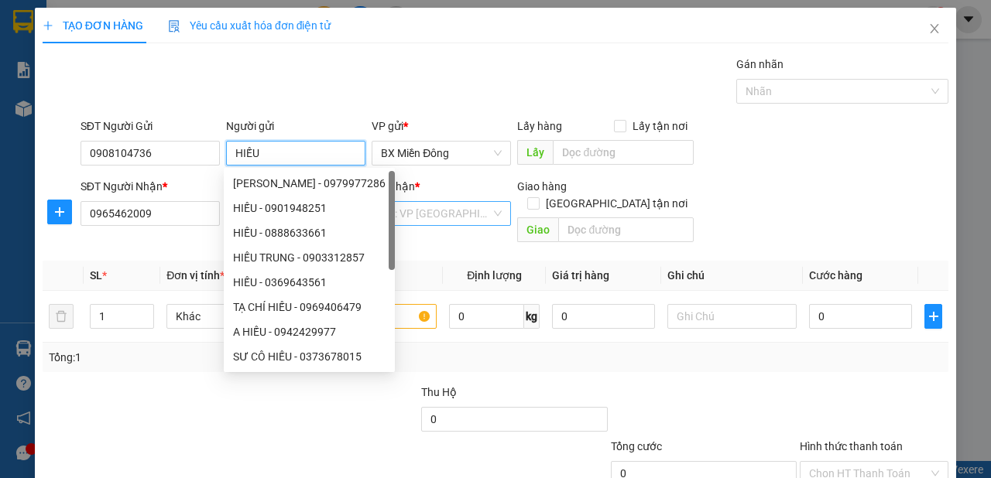
type input "HIẾU"
click at [443, 214] on input "search" at bounding box center [436, 213] width 110 height 23
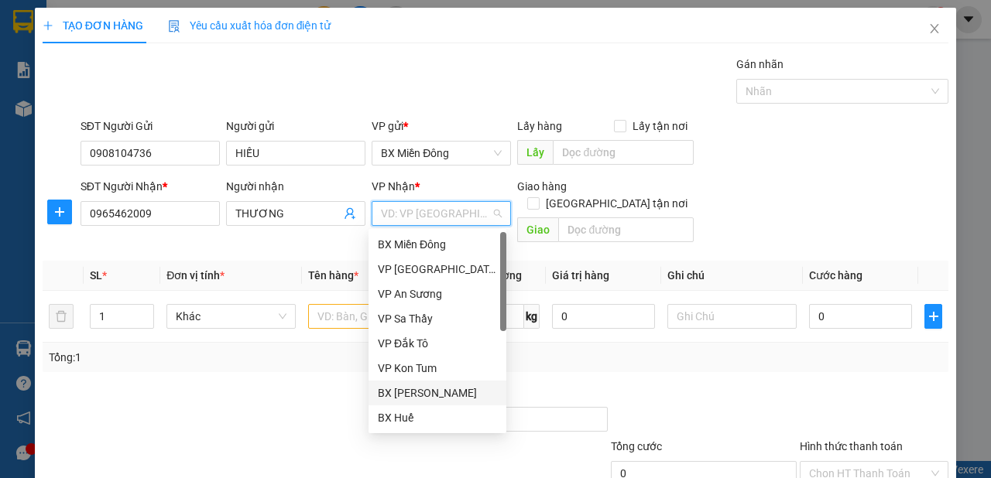
click at [449, 392] on div "BX [PERSON_NAME]" at bounding box center [437, 393] width 119 height 17
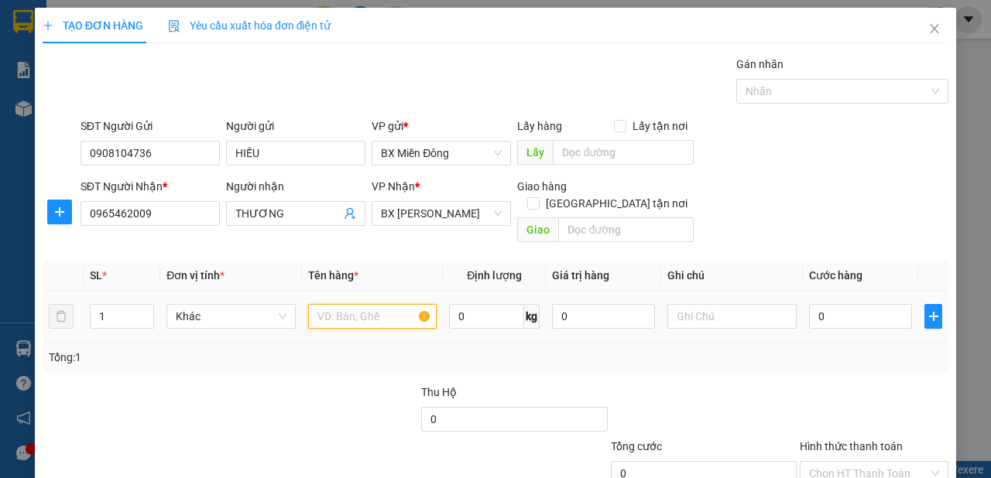
click at [365, 306] on input "text" at bounding box center [372, 316] width 129 height 25
type input "1 TX"
type input "1"
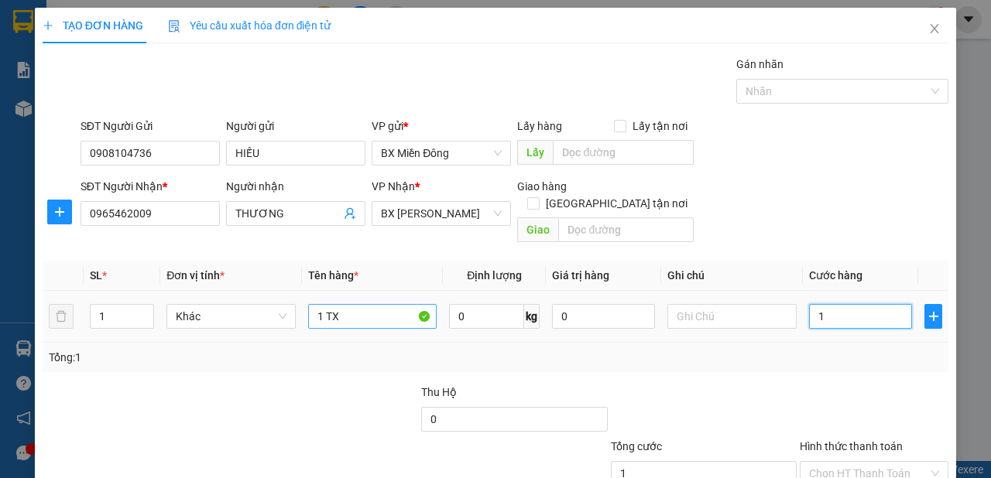
type input "10"
type input "100"
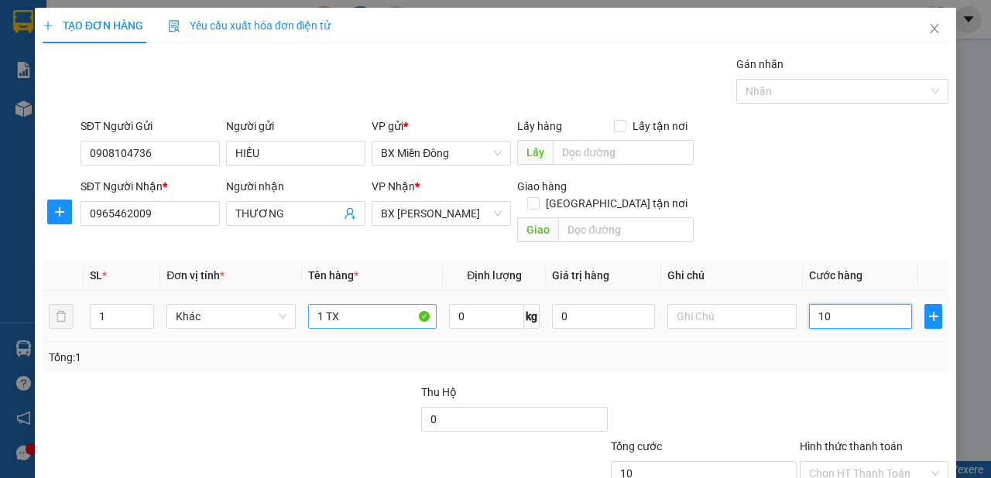
type input "100"
type input "100.000"
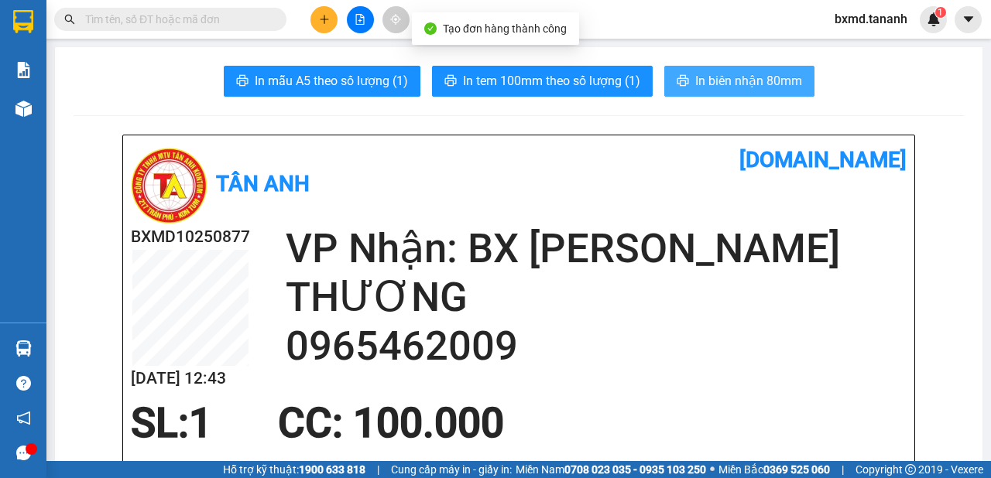
click at [728, 92] on button "In biên nhận 80mm" at bounding box center [739, 81] width 150 height 31
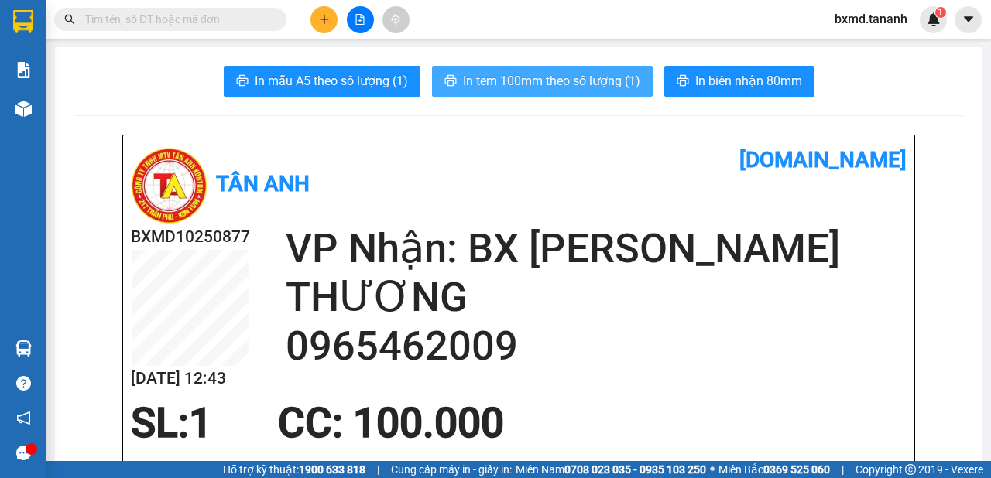
click at [608, 87] on span "In tem 100mm theo số lượng (1)" at bounding box center [551, 80] width 177 height 19
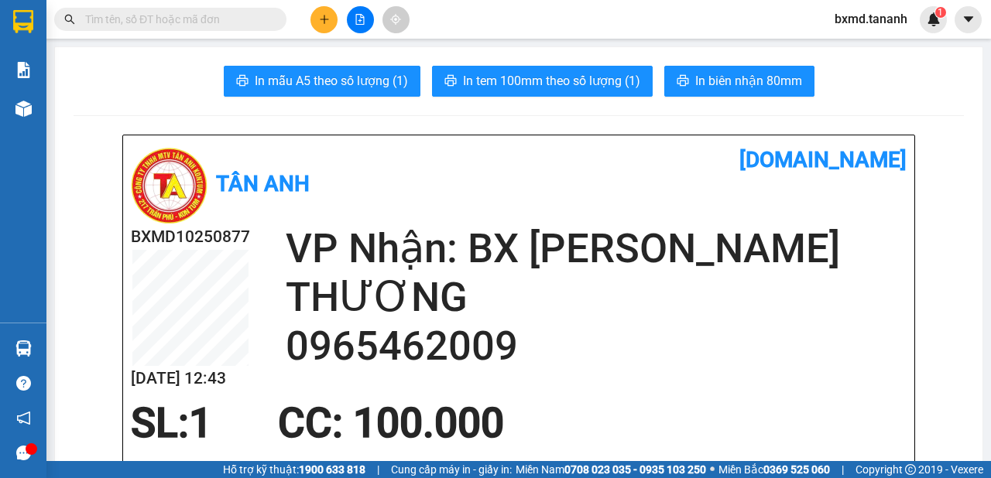
click at [331, 25] on button at bounding box center [323, 19] width 27 height 27
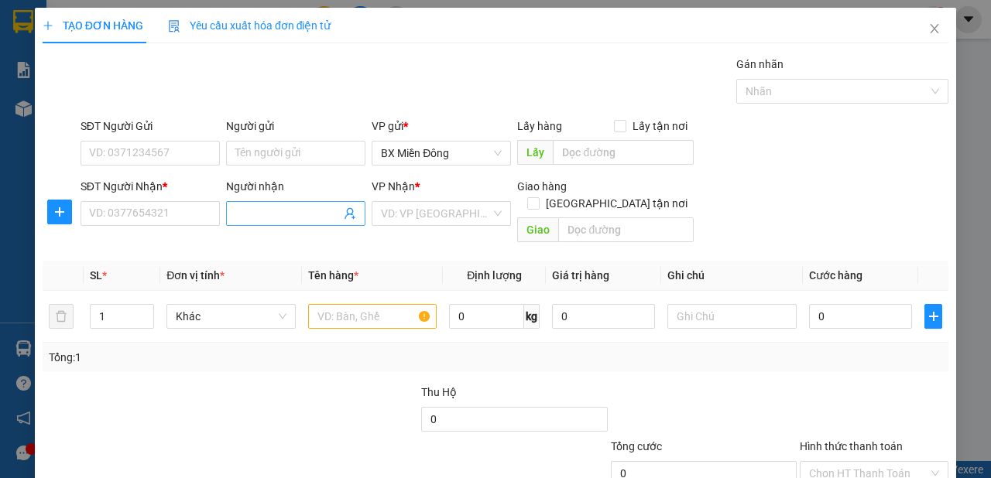
click at [276, 210] on input "Người nhận" at bounding box center [287, 213] width 105 height 17
type input "A DIỆU"
click at [183, 211] on input "SĐT Người Nhận *" at bounding box center [150, 213] width 139 height 25
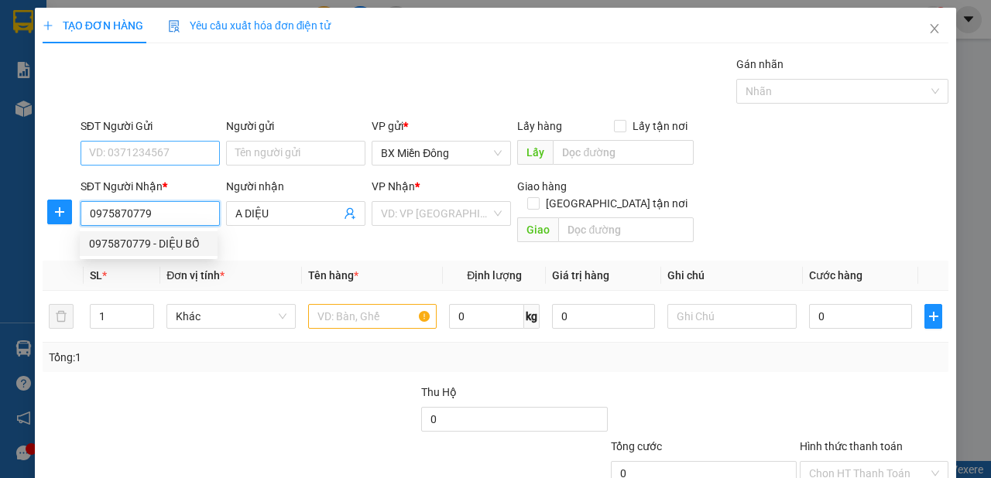
type input "0975870779"
click at [178, 144] on input "SĐT Người Gửi" at bounding box center [150, 153] width 139 height 25
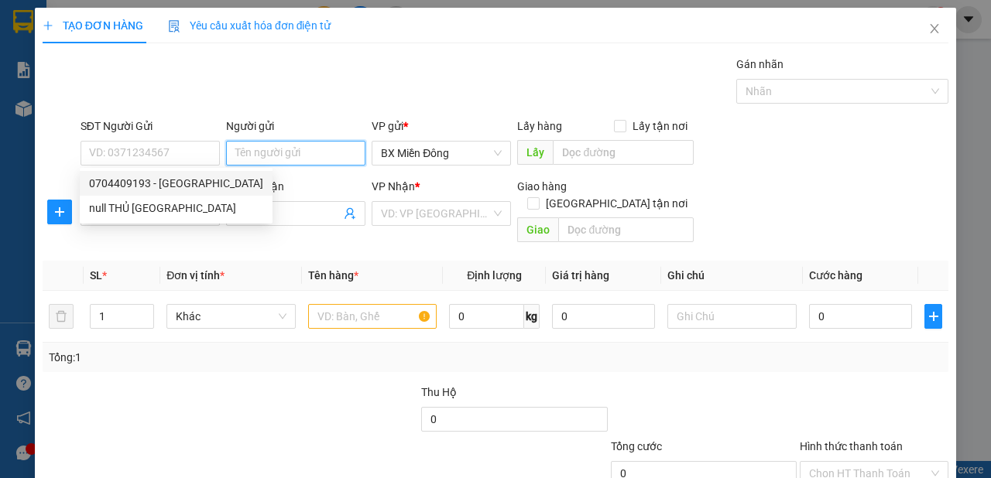
click at [271, 145] on input "Người gửi" at bounding box center [295, 153] width 139 height 25
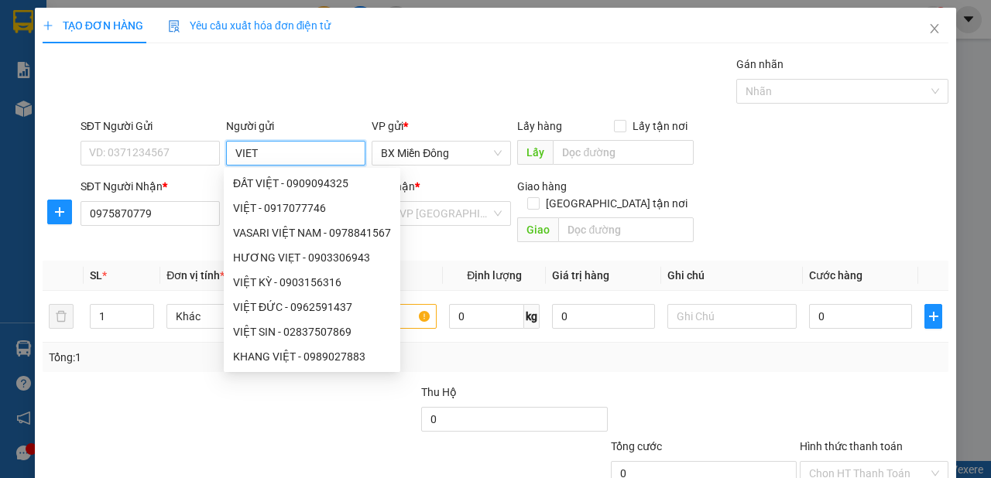
type input "VIETK"
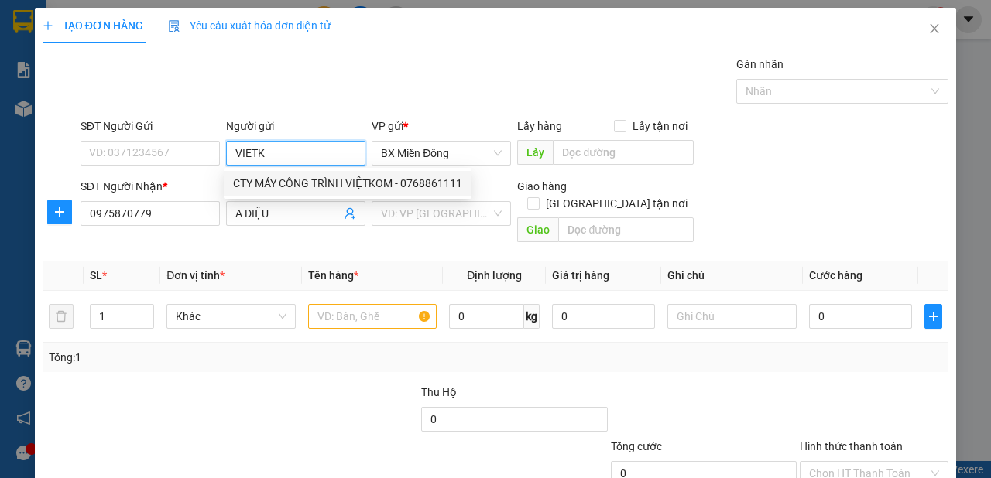
click at [286, 184] on div "CTY MÁY CÔNG TRÌNH VIỆTKOM - 0768861111" at bounding box center [347, 183] width 229 height 17
type input "0768861111"
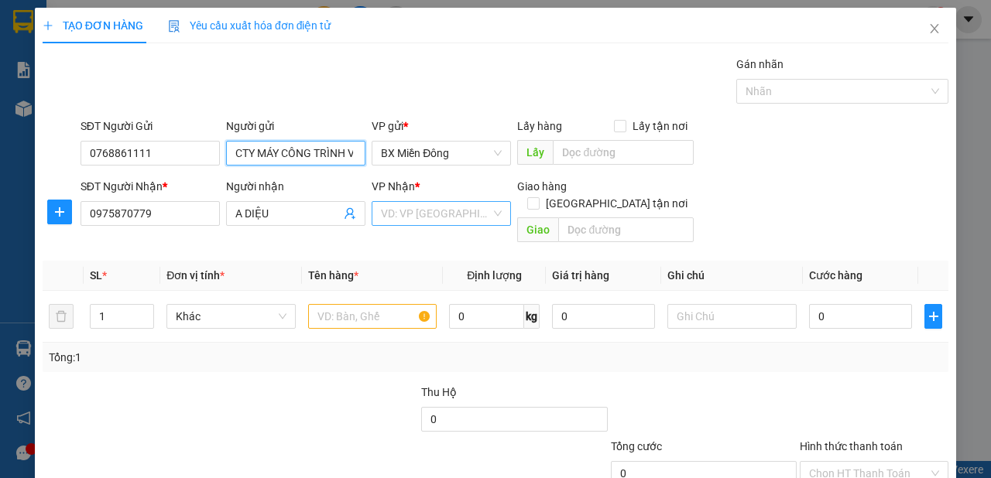
click at [486, 223] on div "VD: VP [GEOGRAPHIC_DATA]" at bounding box center [441, 213] width 139 height 25
type input "CTY MÁY CÔNG TRÌNH VIỆTKOM"
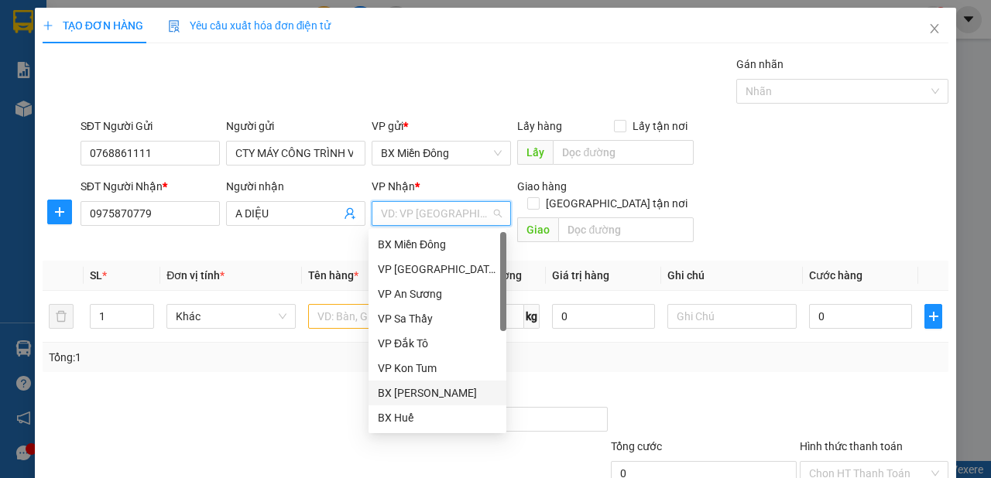
click at [475, 393] on div "BX [PERSON_NAME]" at bounding box center [437, 393] width 119 height 17
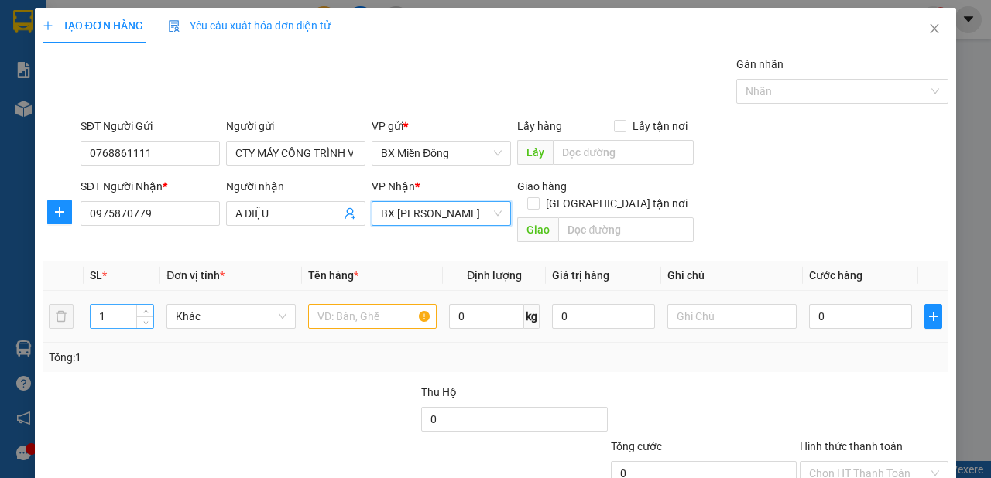
click at [129, 305] on input "1" at bounding box center [122, 316] width 63 height 23
type input "4"
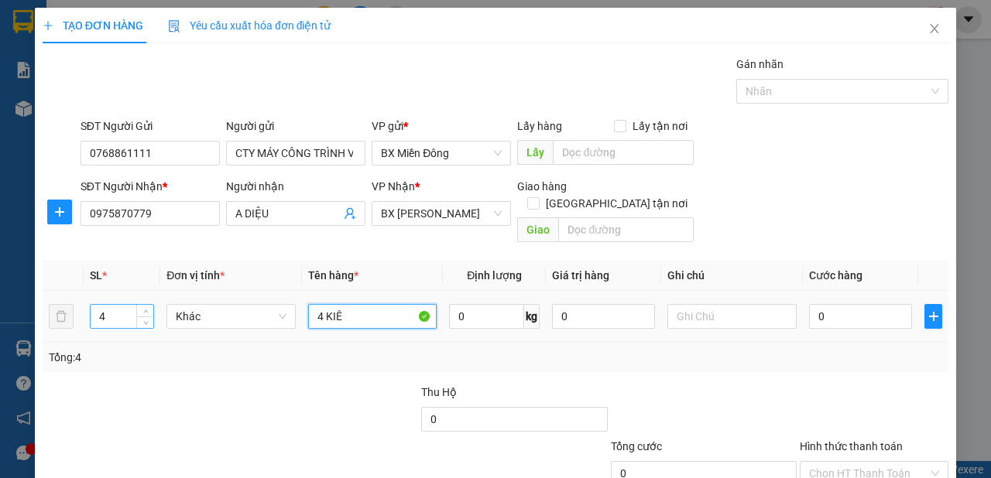
type input "4 KIÊN"
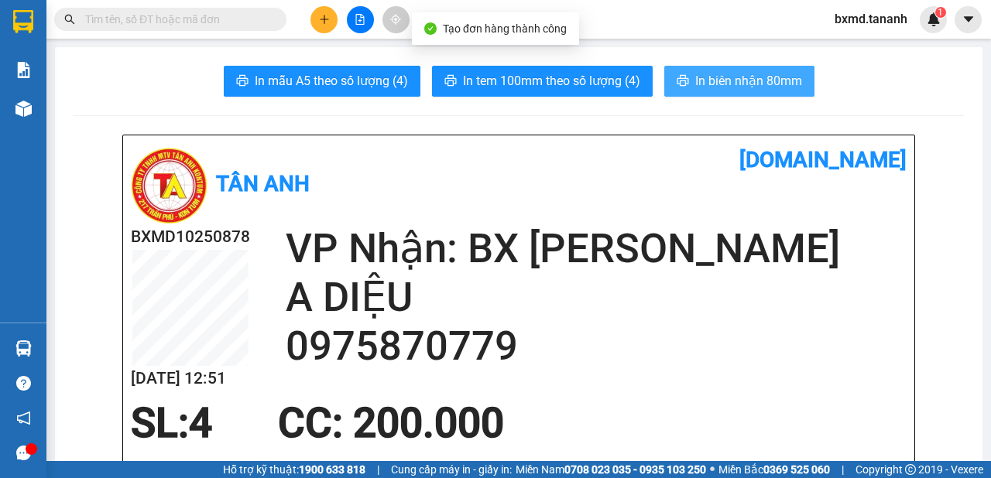
click at [745, 82] on span "In biên nhận 80mm" at bounding box center [748, 80] width 107 height 19
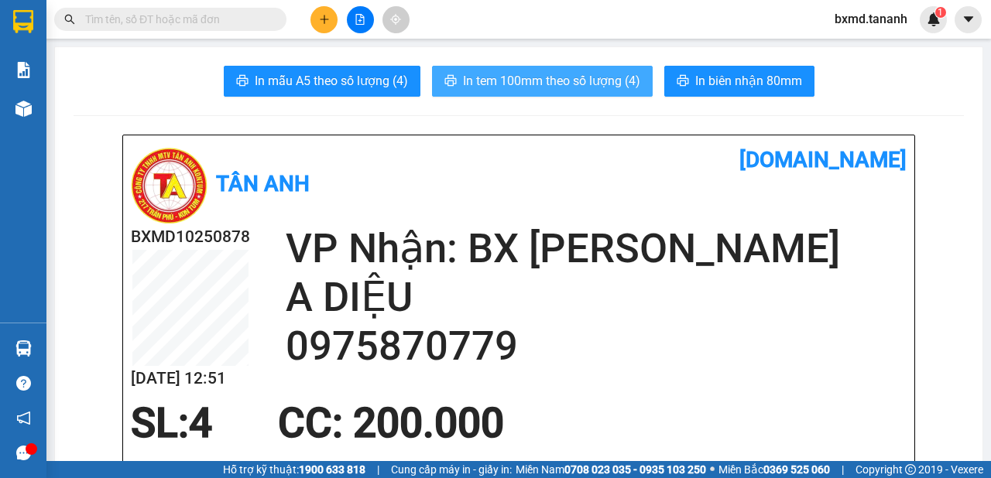
click at [618, 88] on span "In tem 100mm theo số lượng (4)" at bounding box center [551, 80] width 177 height 19
